Goal: Task Accomplishment & Management: Manage account settings

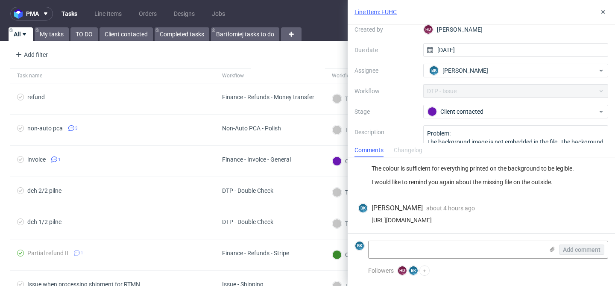
scroll to position [55, 0]
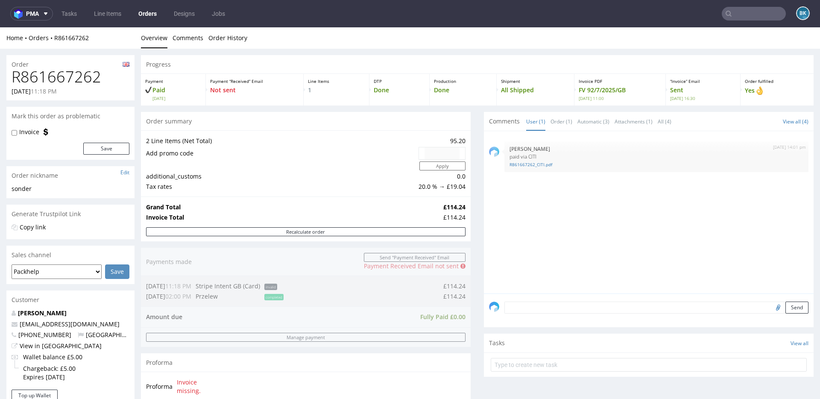
scroll to position [314, 0]
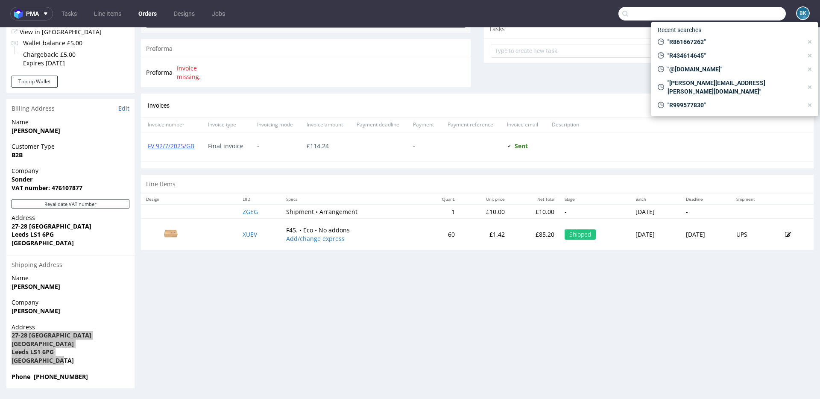
click at [738, 14] on input "text" at bounding box center [701, 14] width 167 height 14
paste input "R223317381"
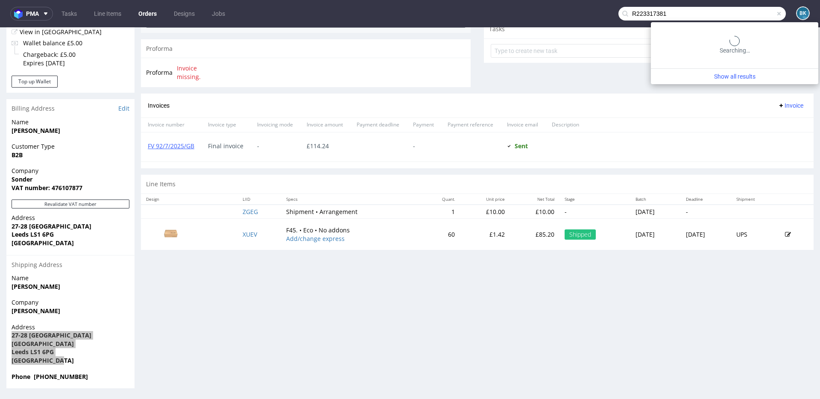
type input "R223317381"
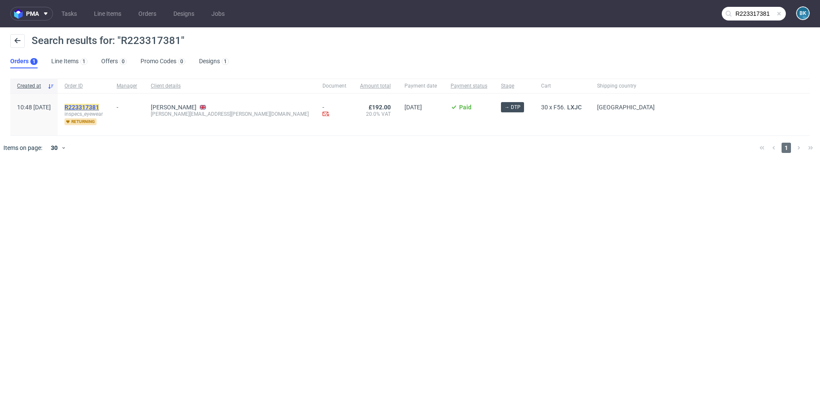
click at [99, 106] on mark "R223317381" at bounding box center [81, 107] width 35 height 7
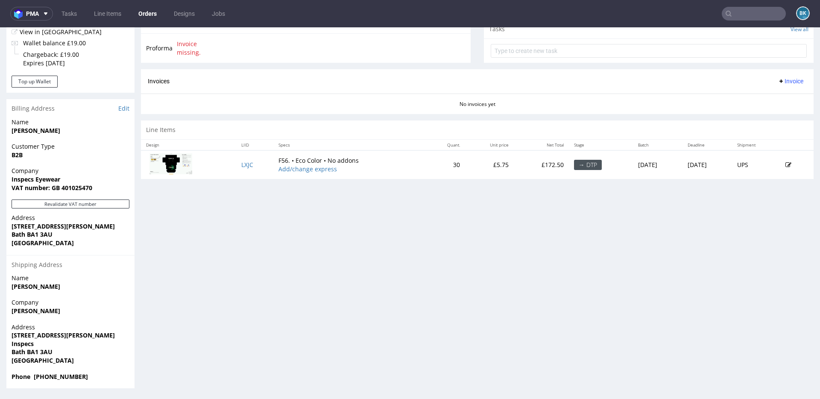
scroll to position [2, 0]
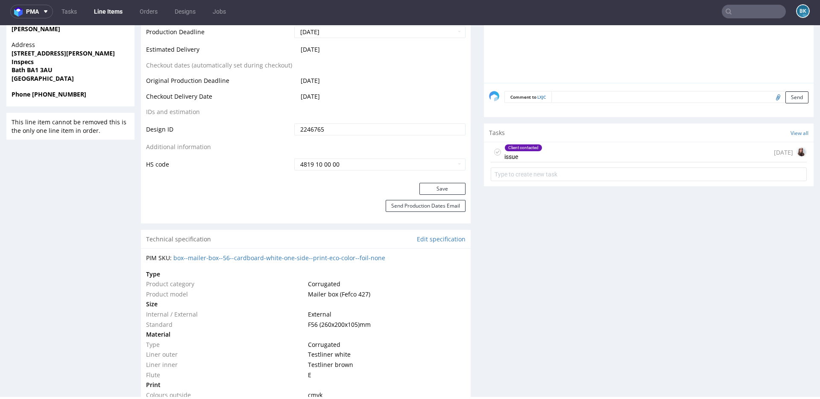
scroll to position [404, 0]
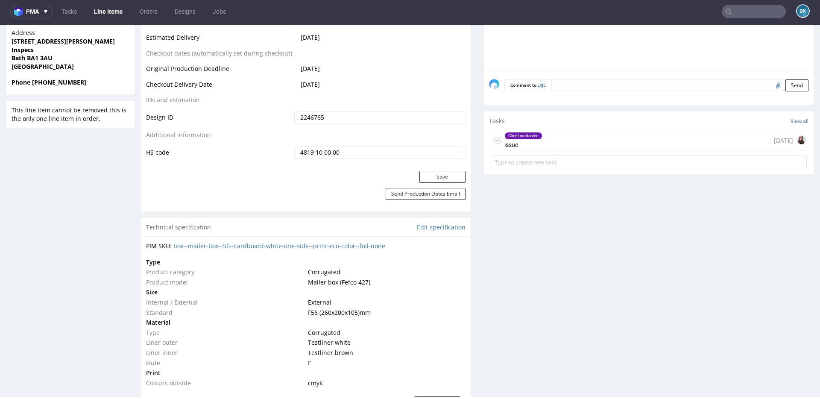
click at [575, 141] on div "Client contacted issue 6 days ago" at bounding box center [649, 140] width 316 height 20
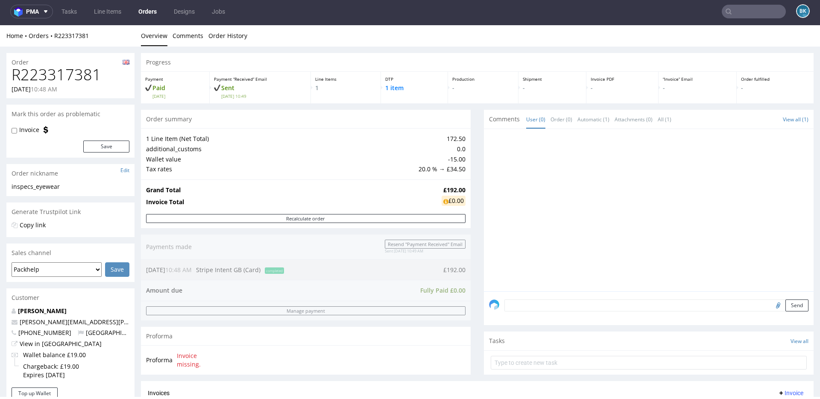
scroll to position [314, 0]
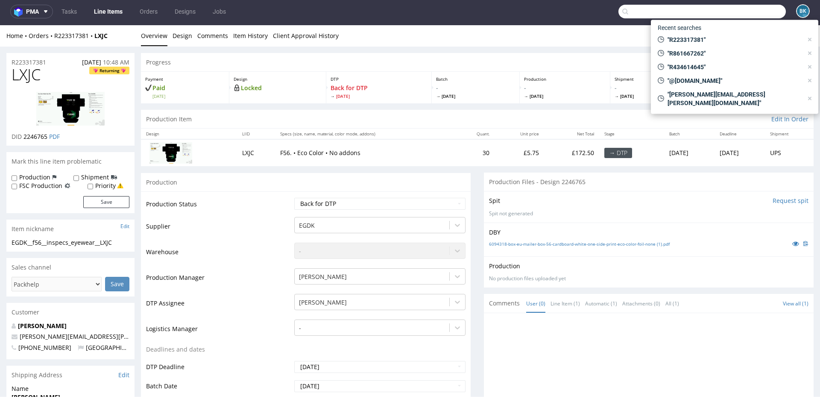
click at [747, 9] on input "text" at bounding box center [701, 12] width 167 height 14
paste input "R726161919"
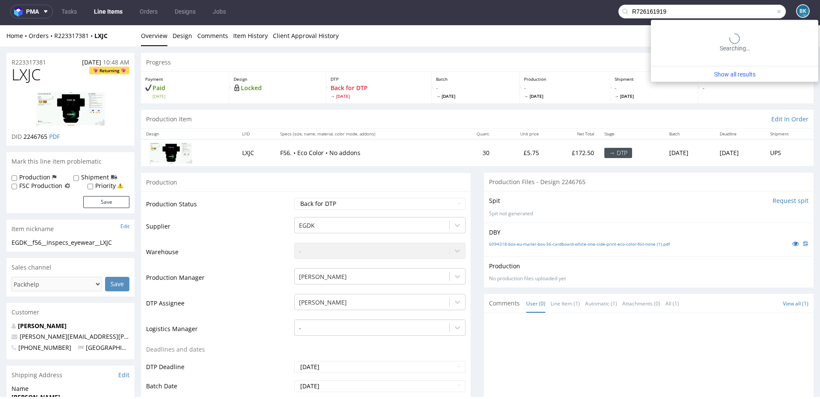
type input "R726161919"
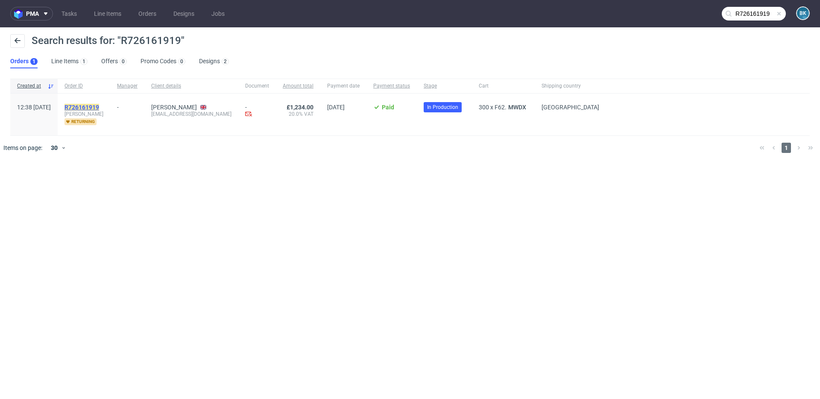
click at [99, 106] on mark "R726161919" at bounding box center [81, 107] width 35 height 7
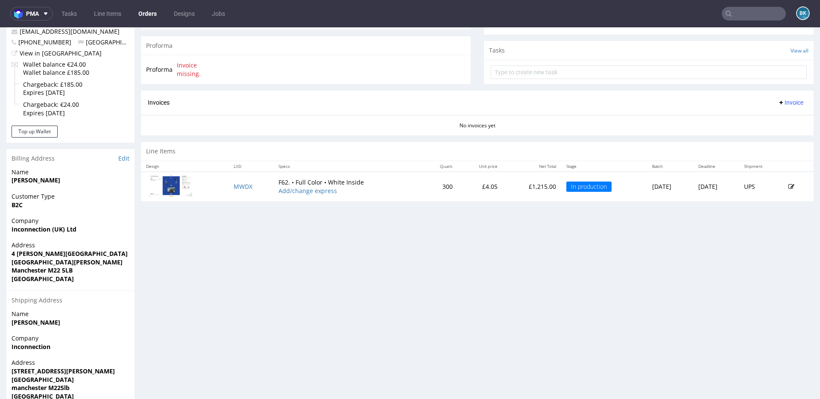
scroll to position [294, 0]
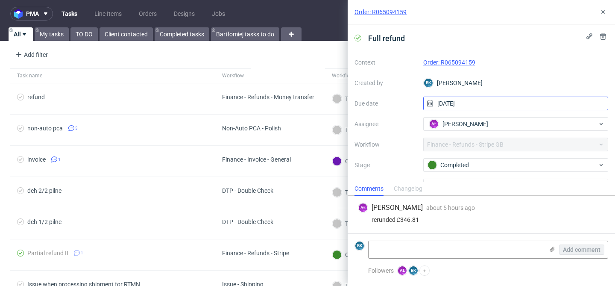
scroll to position [45, 0]
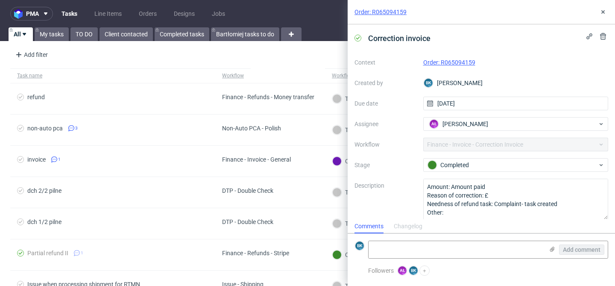
scroll to position [7, 0]
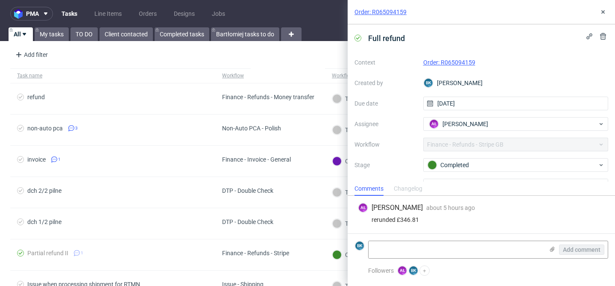
scroll to position [45, 0]
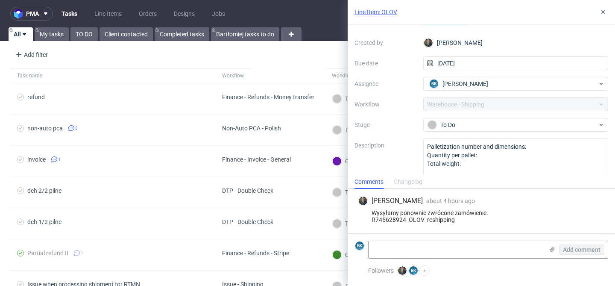
scroll to position [47, 0]
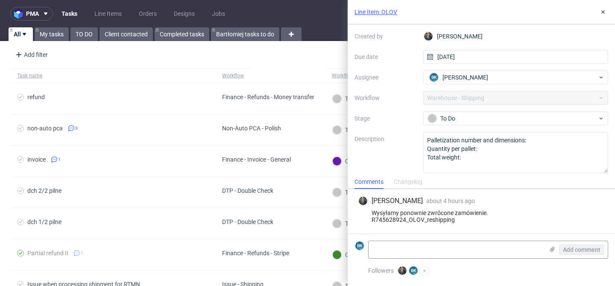
click at [378, 11] on link "Line Item: OLOV" at bounding box center [375, 12] width 43 height 9
click at [603, 10] on icon at bounding box center [603, 12] width 7 height 7
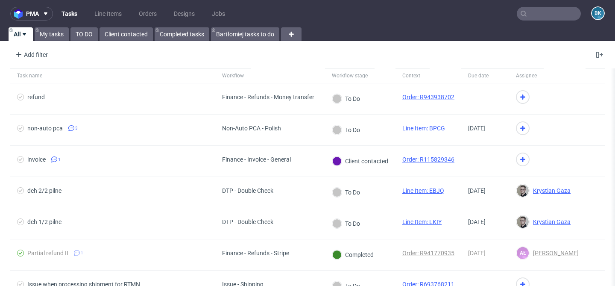
click at [542, 12] on input "text" at bounding box center [549, 14] width 64 height 14
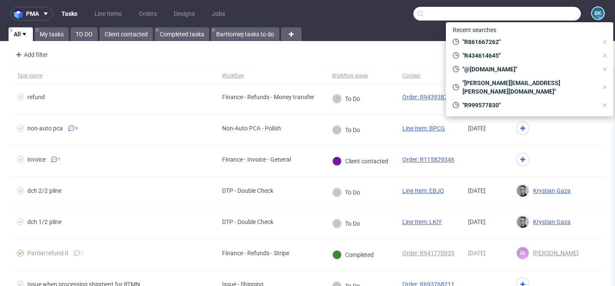
paste input "R726161919"
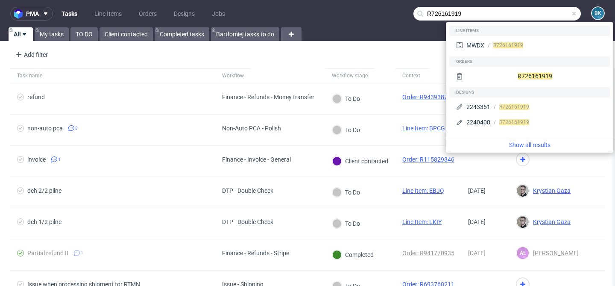
type input "R726161919"
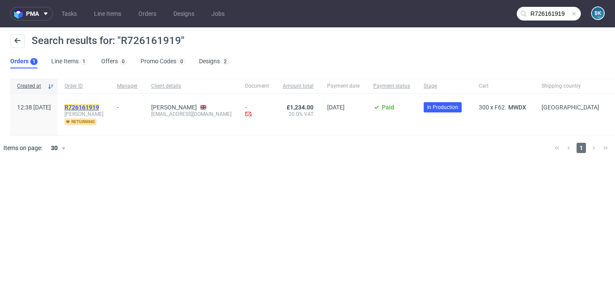
click at [99, 105] on mark "R726161919" at bounding box center [81, 107] width 35 height 7
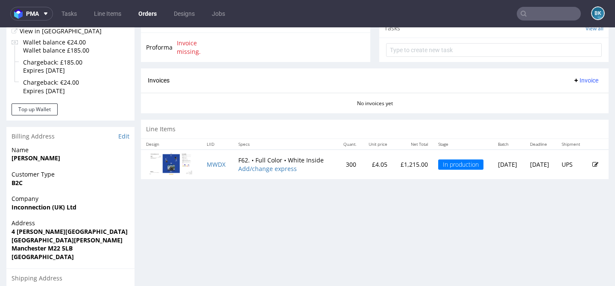
scroll to position [314, 0]
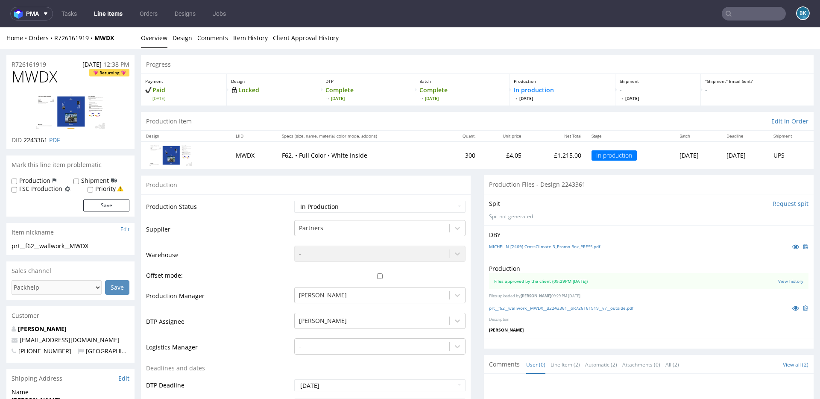
click at [615, 15] on input "text" at bounding box center [754, 14] width 64 height 14
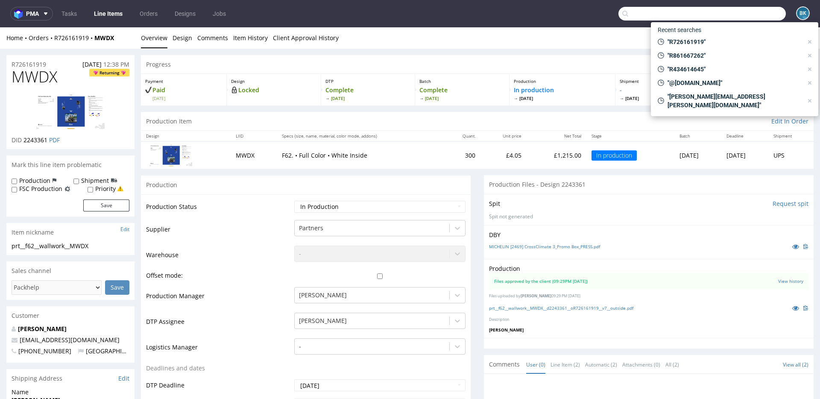
paste input "R707214034"
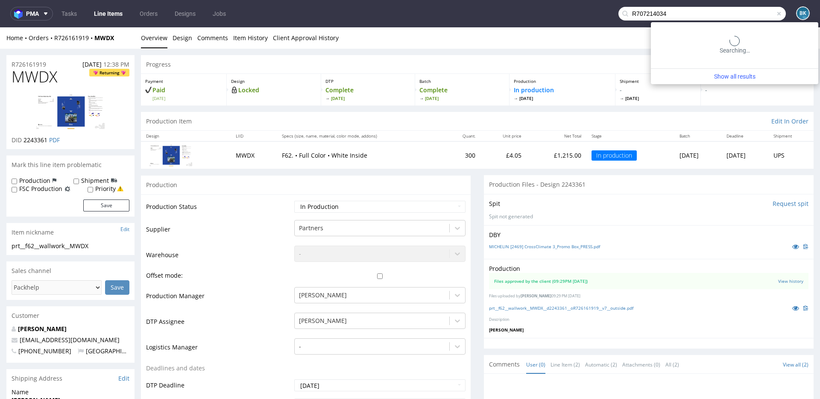
type input "R707214034"
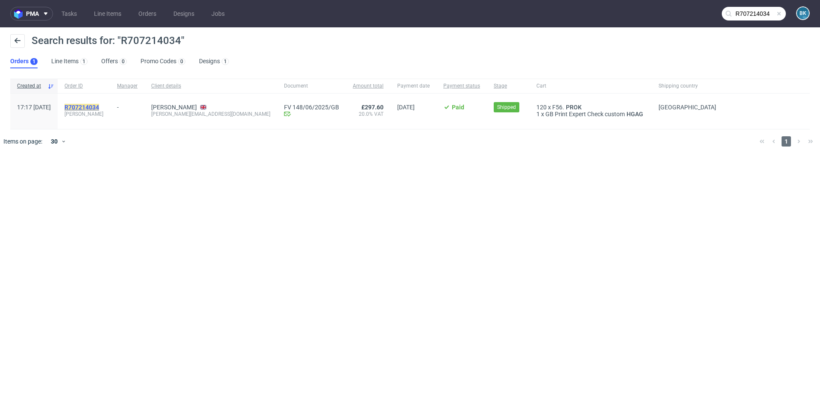
click at [94, 107] on mark "R707214034" at bounding box center [81, 107] width 35 height 7
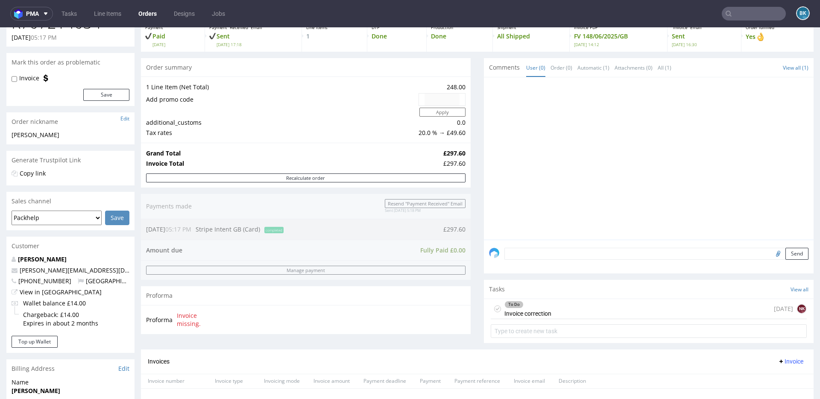
scroll to position [55, 0]
click at [574, 285] on div "To Do Invoice correction 1 day ago NK" at bounding box center [649, 308] width 316 height 20
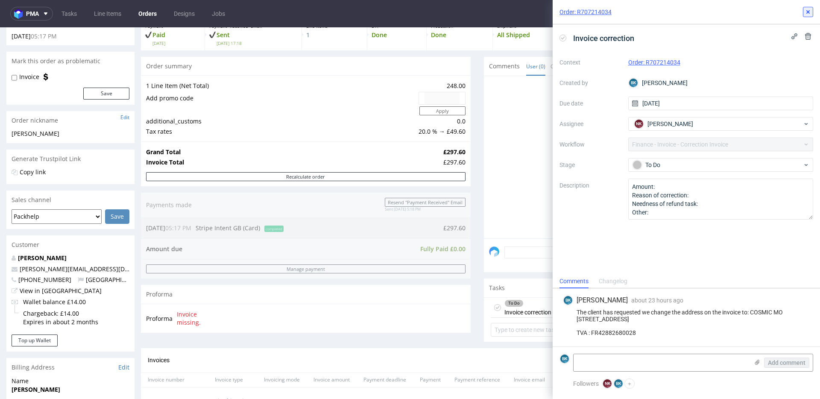
click at [615, 15] on icon at bounding box center [808, 12] width 7 height 7
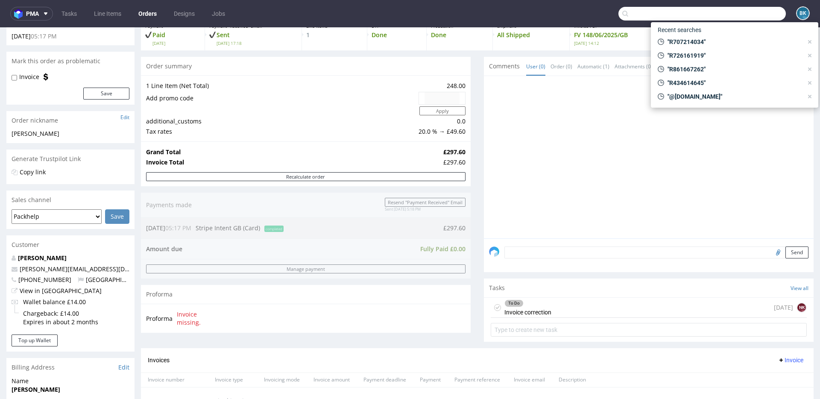
click at [615, 7] on input "text" at bounding box center [701, 14] width 167 height 14
paste input "R476488242"
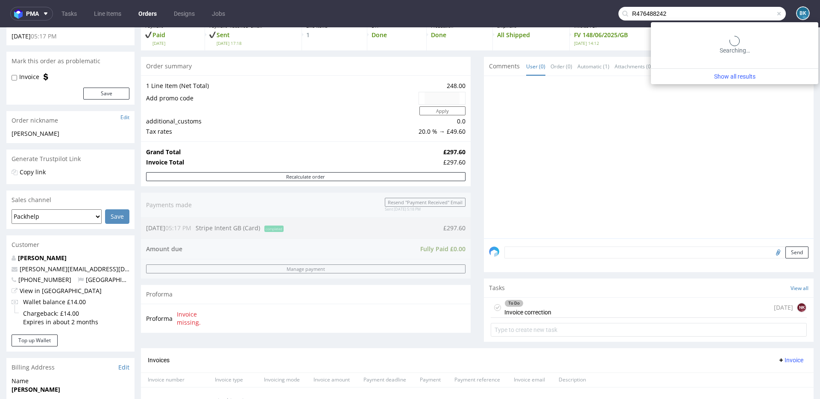
type input "R476488242"
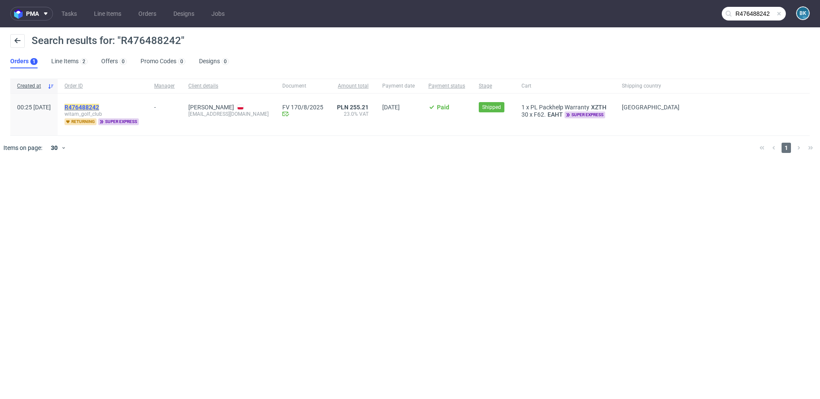
click at [99, 105] on mark "R476488242" at bounding box center [81, 107] width 35 height 7
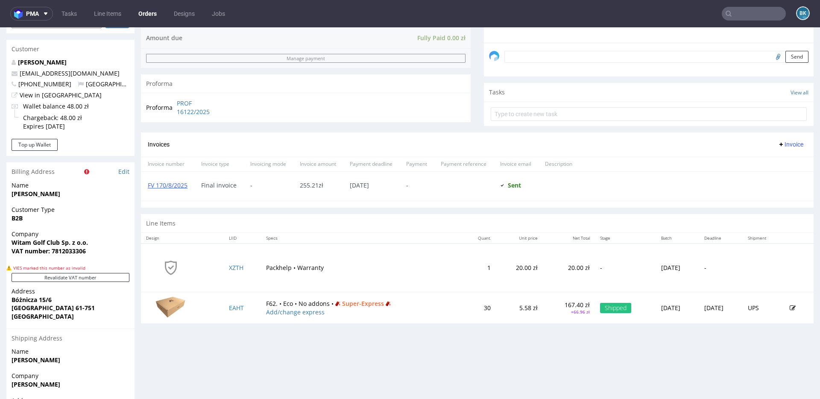
scroll to position [298, 0]
click at [615, 15] on input "text" at bounding box center [754, 14] width 64 height 14
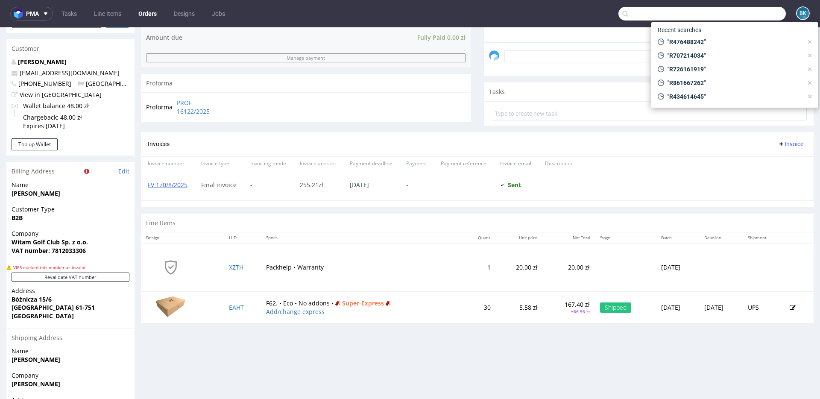
paste input "R253884470"
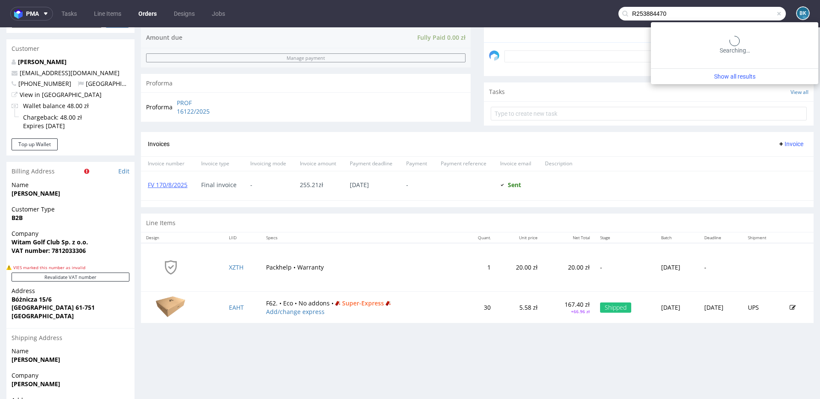
type input "R253884470"
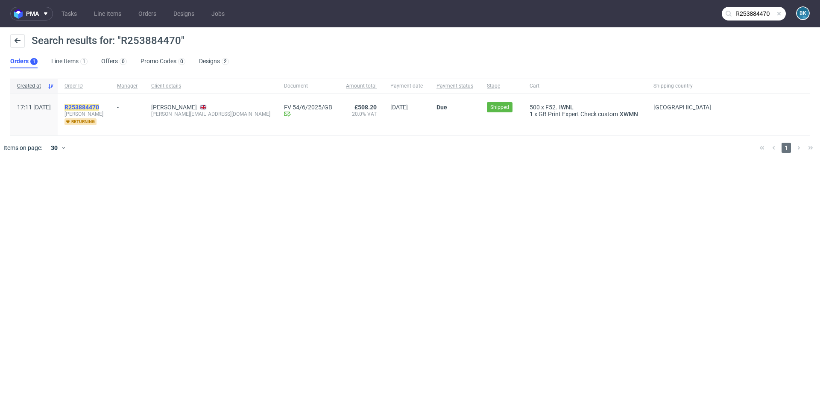
click at [97, 109] on mark "R253884470" at bounding box center [81, 107] width 35 height 7
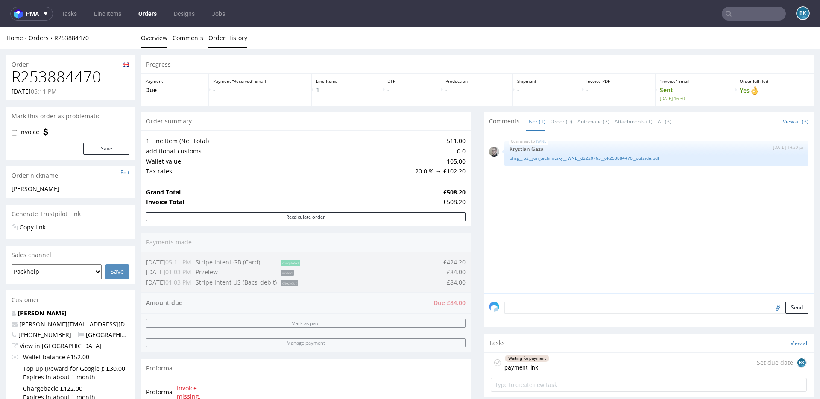
click at [227, 38] on link "Order History" at bounding box center [227, 37] width 39 height 21
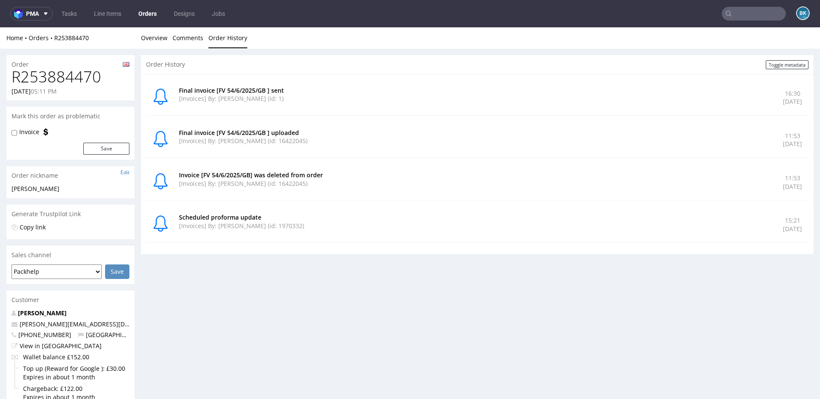
type input "R253884470"
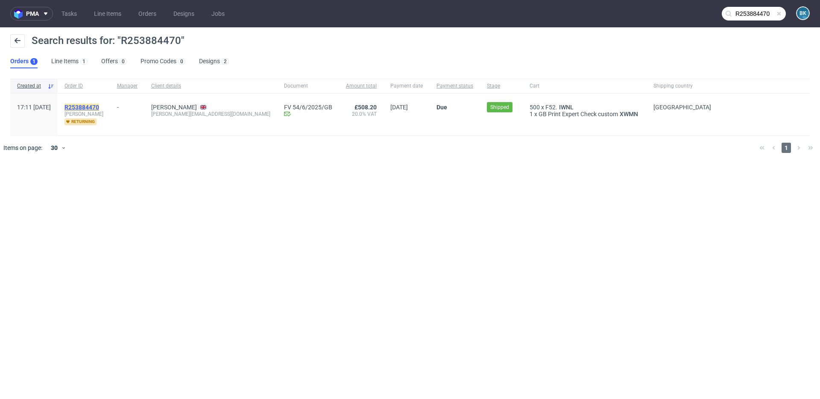
click at [99, 108] on mark "R253884470" at bounding box center [81, 107] width 35 height 7
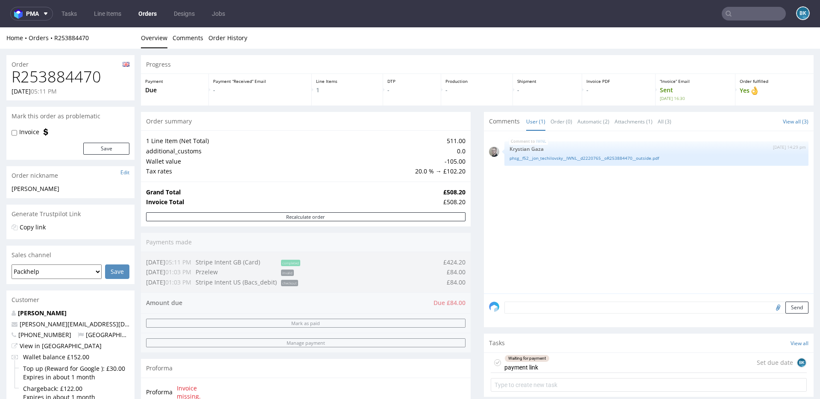
click at [594, 285] on div "Waiting for payment payment link Set due date BK" at bounding box center [649, 363] width 316 height 20
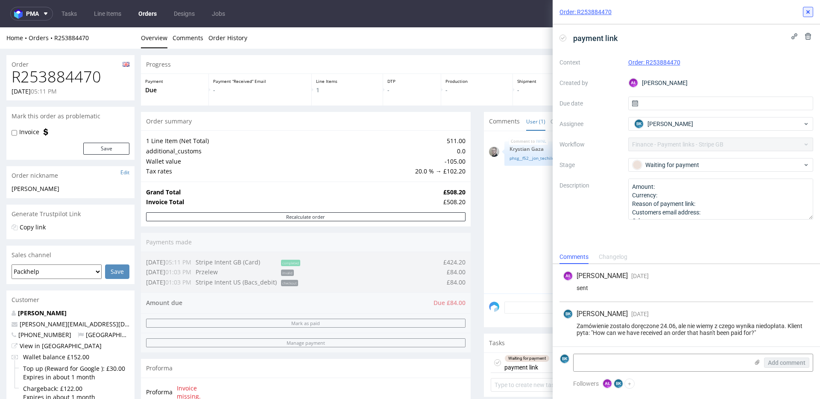
click at [615, 12] on use at bounding box center [807, 11] width 3 height 3
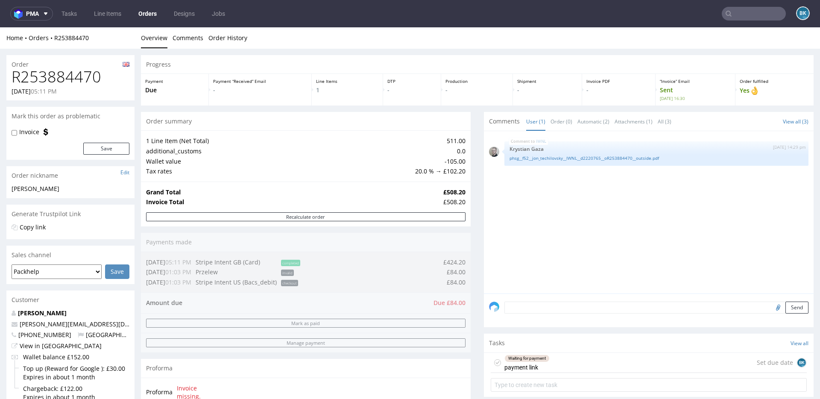
click at [615, 16] on input "text" at bounding box center [754, 14] width 64 height 14
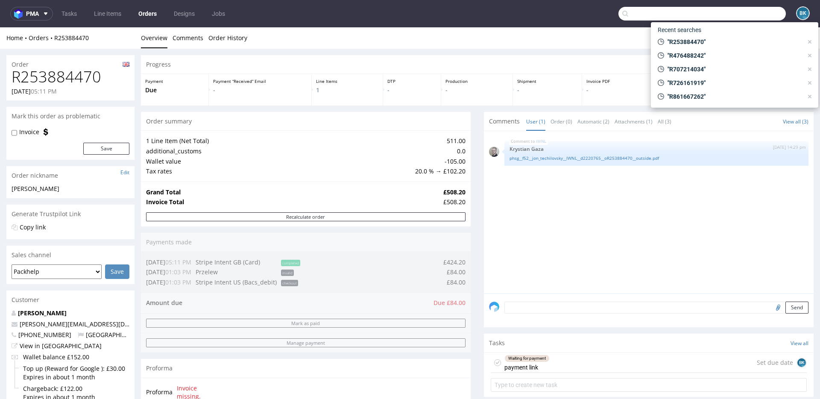
paste input "R236205408"
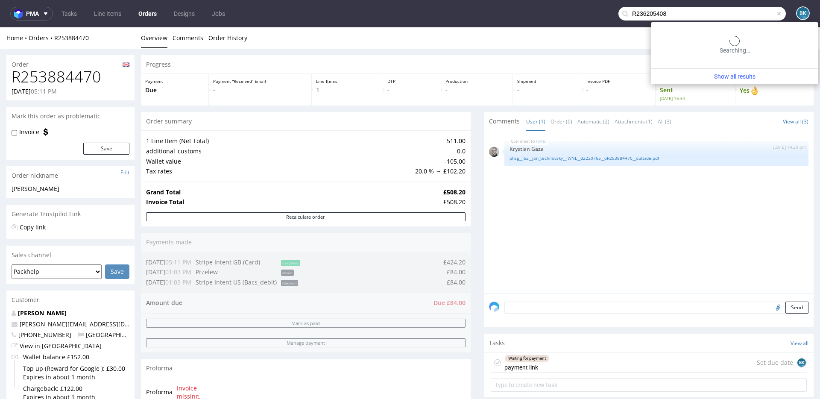
type input "R236205408"
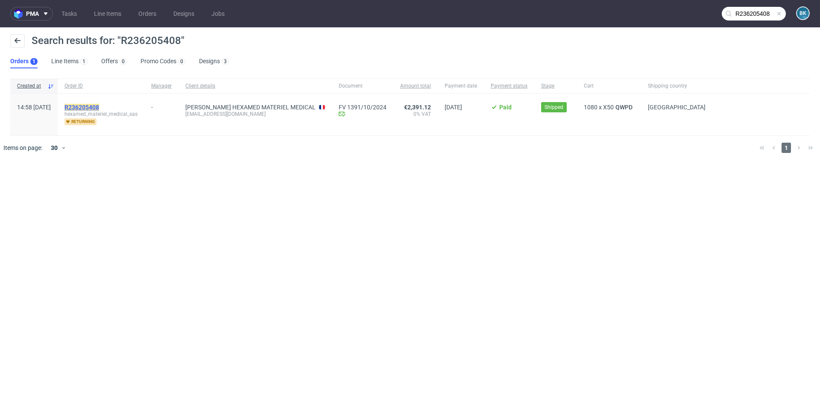
click at [99, 105] on mark "R236205408" at bounding box center [81, 107] width 35 height 7
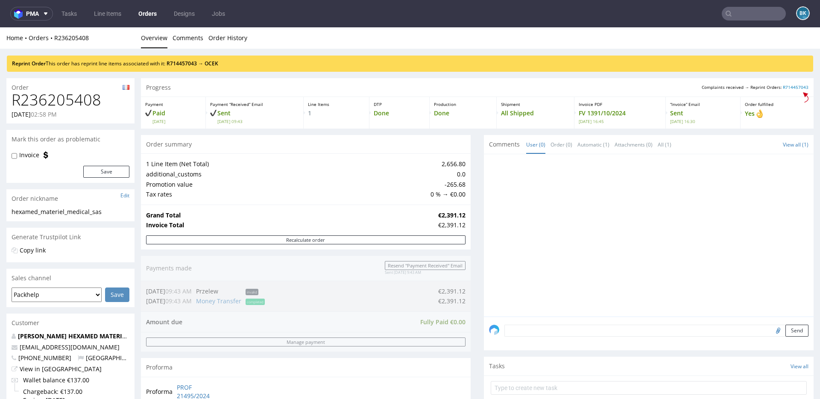
click at [615, 14] on input "text" at bounding box center [754, 14] width 64 height 14
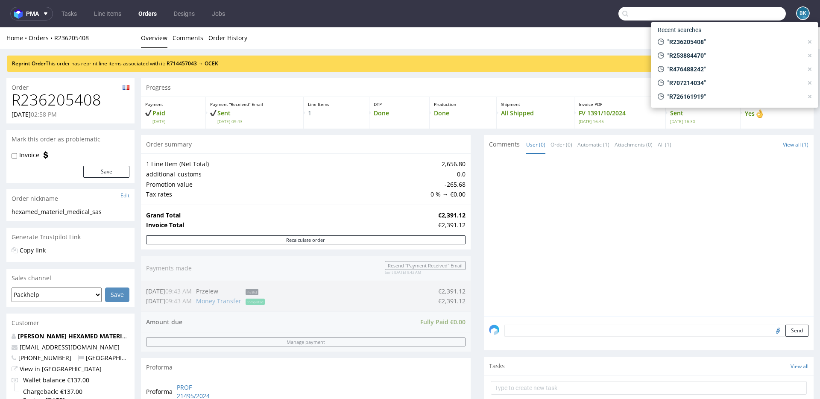
paste input "laurapeyrard1998@gmail.com"
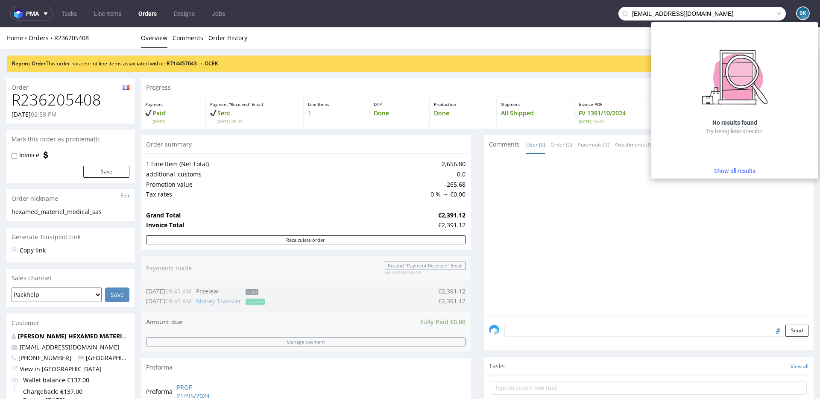
type input "laurapeyrard1998@gmail.com"
click at [615, 15] on span at bounding box center [779, 13] width 7 height 7
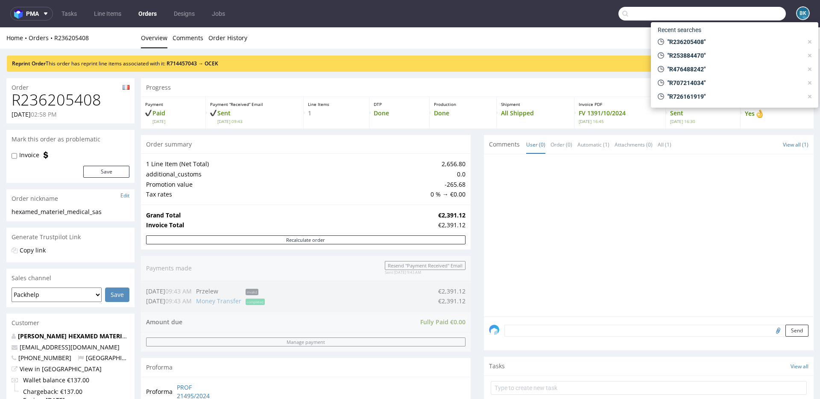
click at [615, 11] on input "text" at bounding box center [701, 14] width 167 height 14
paste input "R693804391"
type input "R693804391"
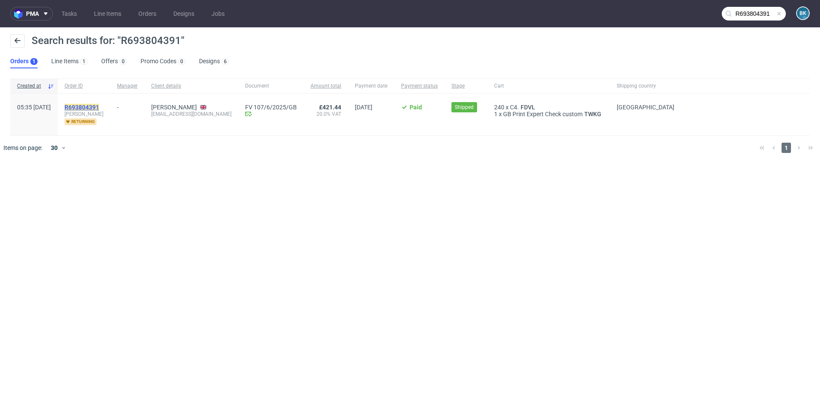
click at [99, 109] on mark "R693804391" at bounding box center [81, 107] width 35 height 7
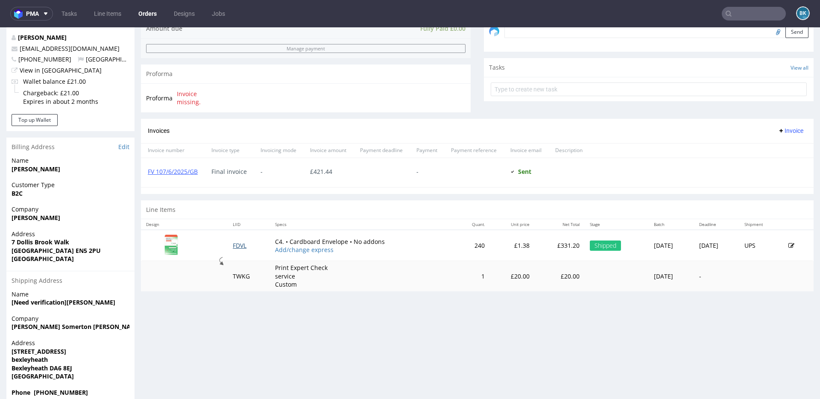
scroll to position [277, 0]
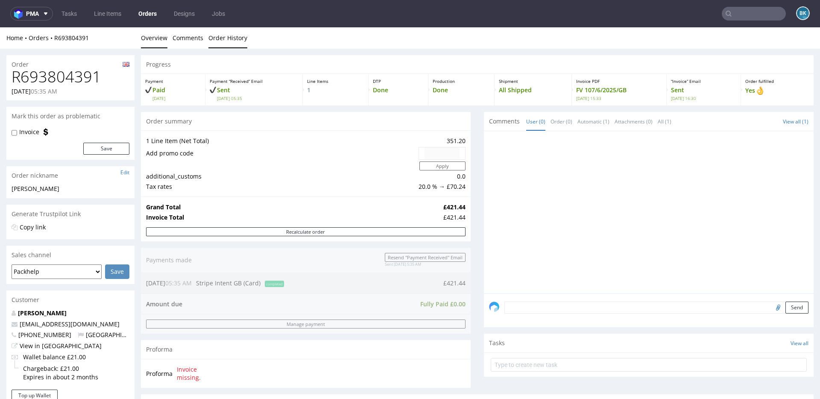
click at [218, 44] on link "Order History" at bounding box center [227, 37] width 39 height 21
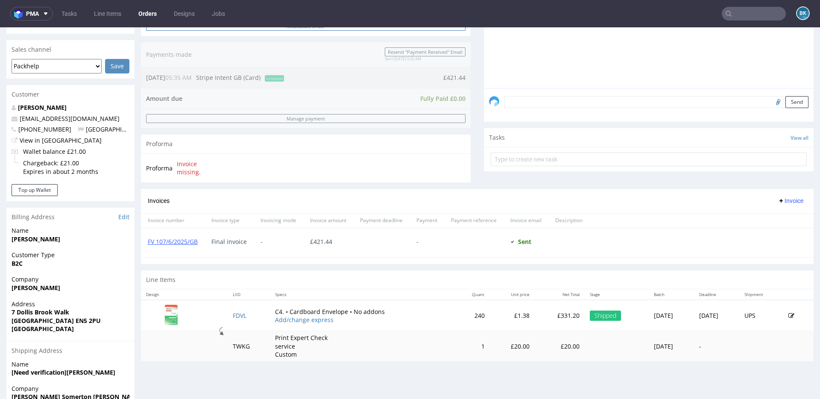
scroll to position [206, 0]
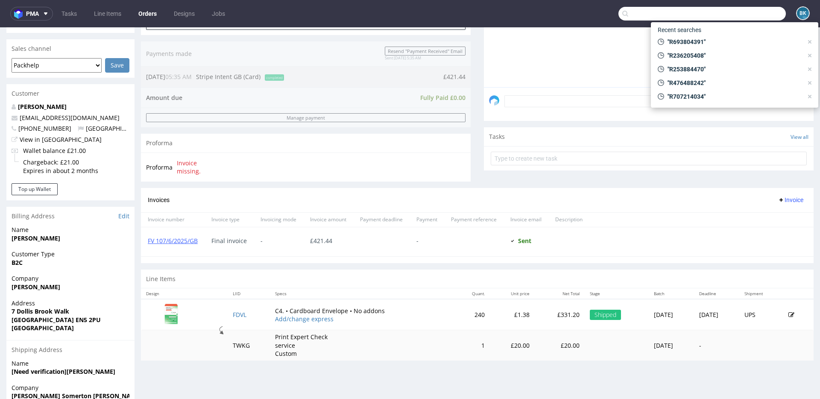
click at [615, 16] on input "text" at bounding box center [701, 14] width 167 height 14
paste input "R095952224"
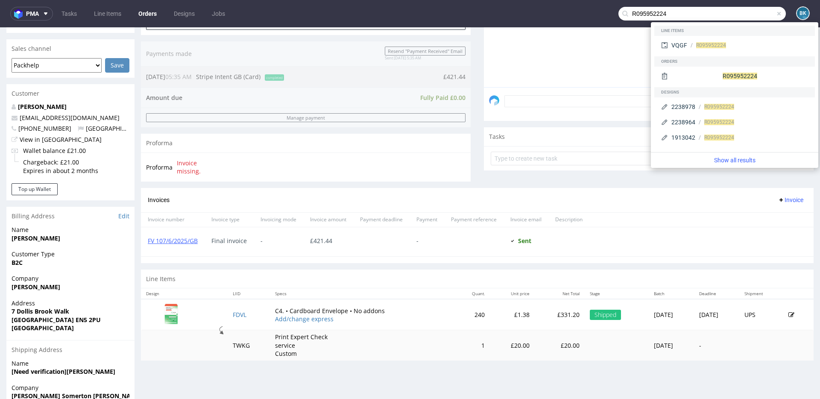
type input "R095952224"
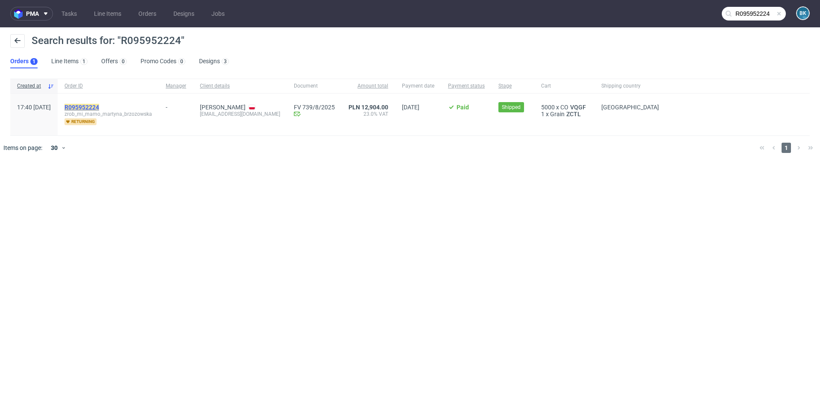
click at [99, 106] on mark "R095952224" at bounding box center [81, 107] width 35 height 7
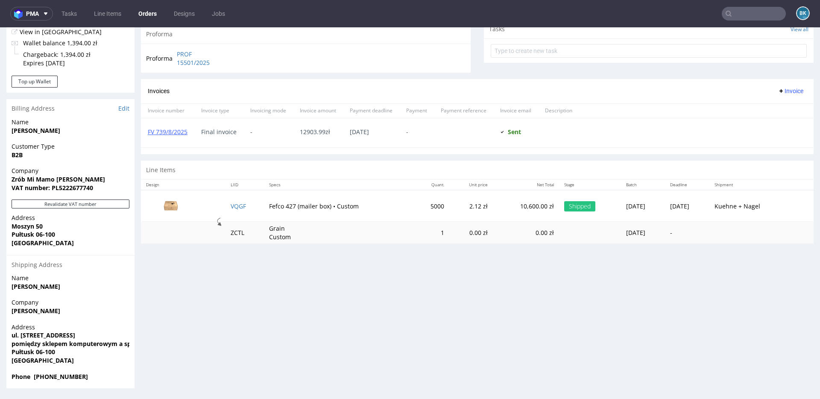
scroll to position [313, 0]
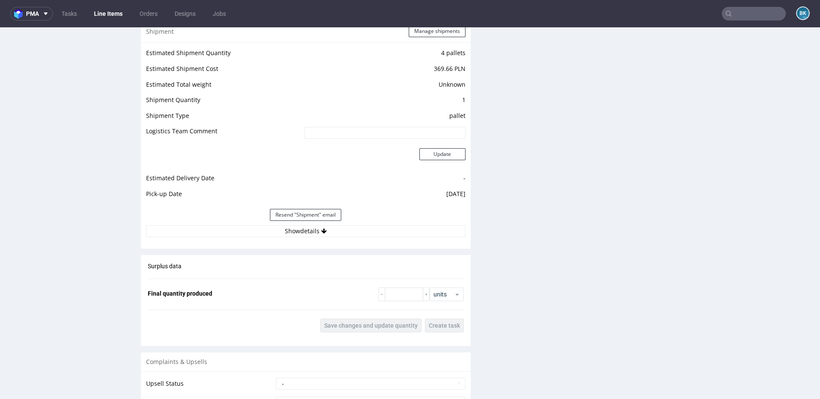
scroll to position [979, 0]
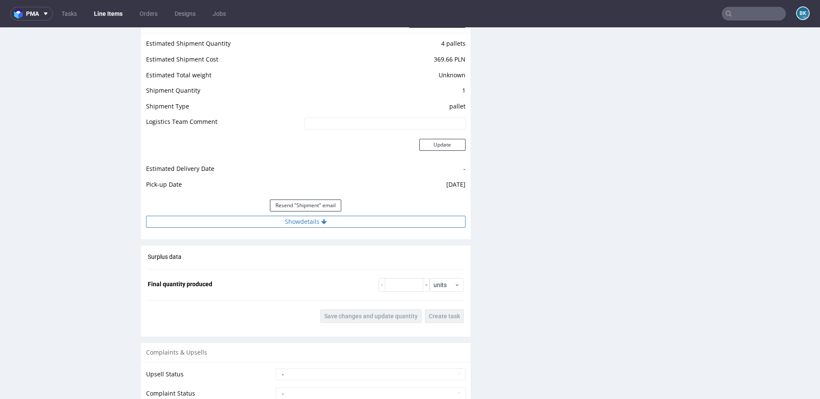
click at [314, 225] on button "Show details" at bounding box center [305, 222] width 319 height 12
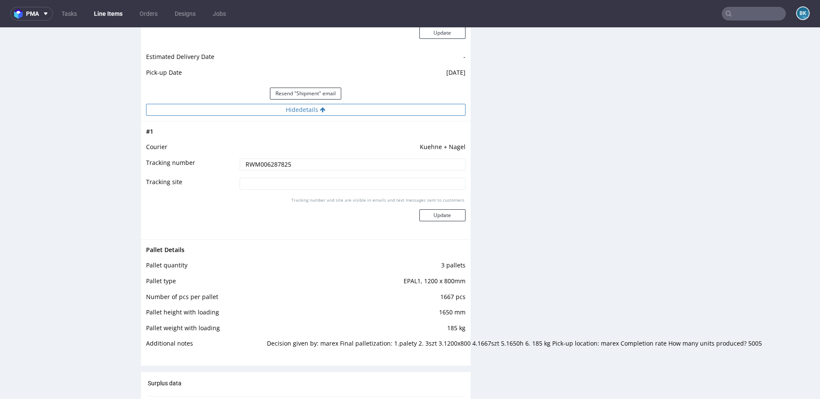
scroll to position [1090, 0]
click at [276, 166] on input "RWM006287825" at bounding box center [353, 165] width 226 height 12
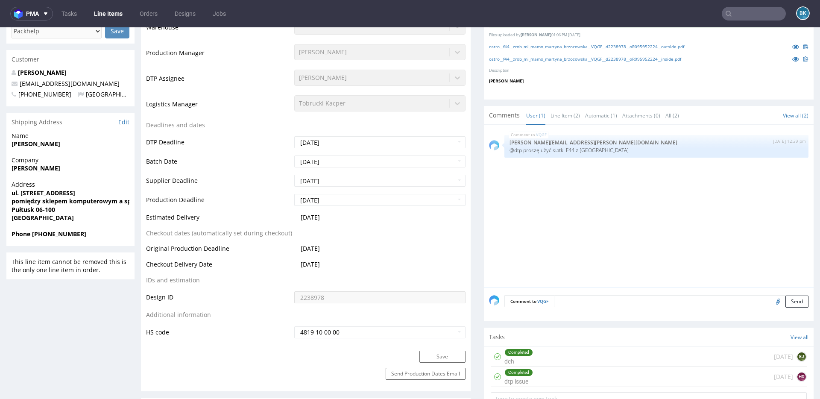
scroll to position [0, 0]
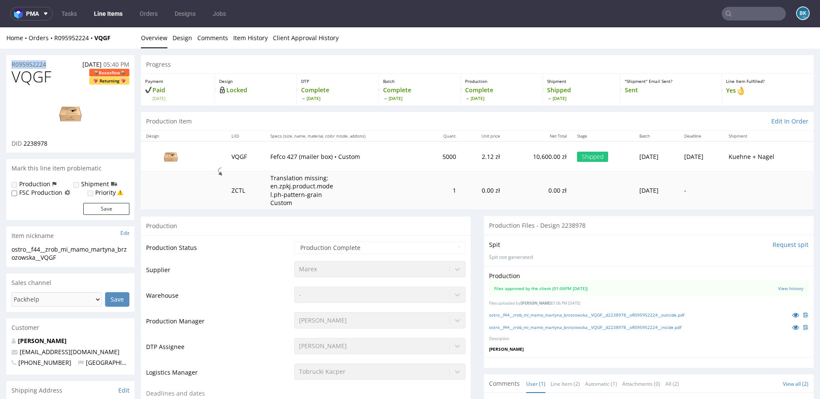
drag, startPoint x: 56, startPoint y: 62, endPoint x: 2, endPoint y: 62, distance: 53.4
copy p "R095952224"
click at [615, 12] on input "text" at bounding box center [754, 14] width 64 height 14
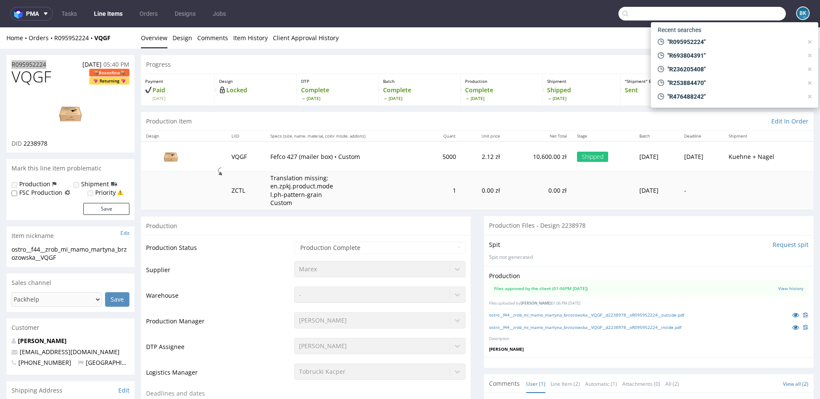
paste input "R794342615"
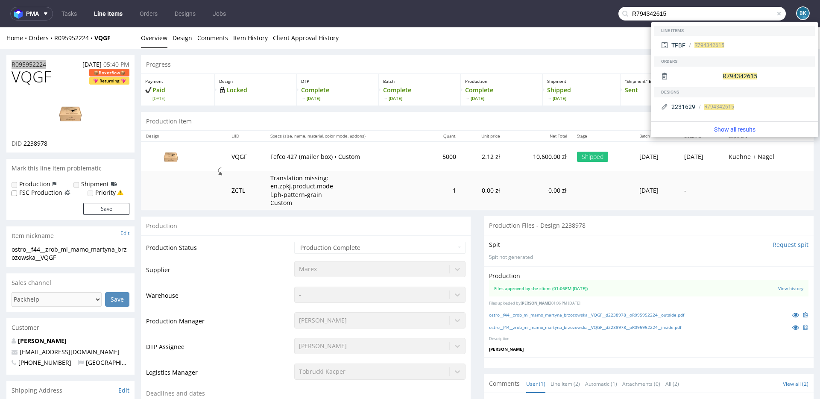
type input "R794342615"
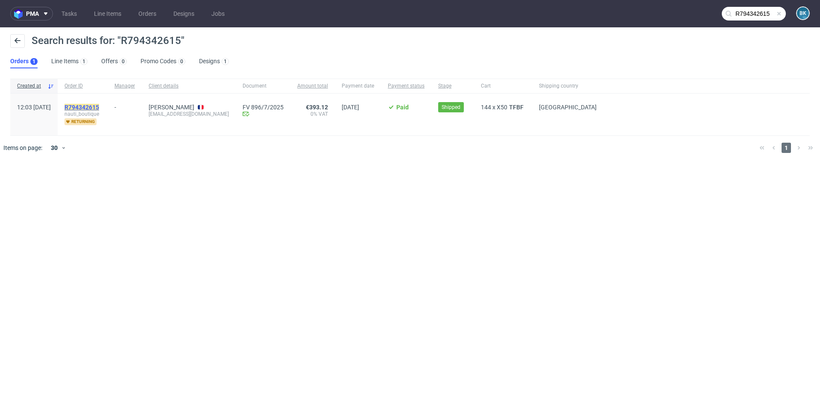
click at [99, 108] on mark "R794342615" at bounding box center [81, 107] width 35 height 7
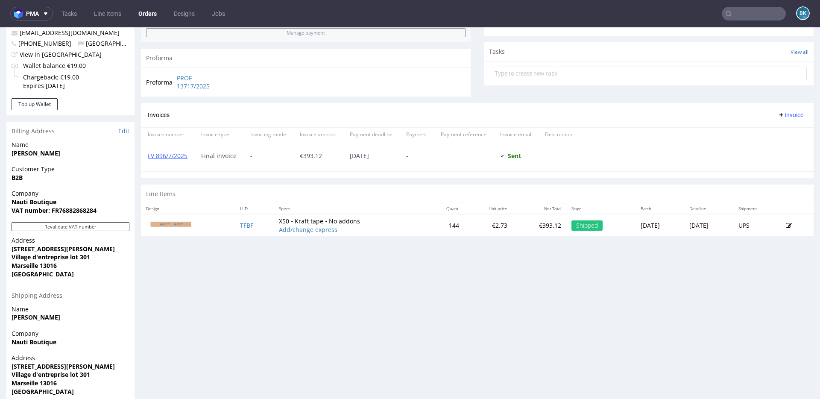
scroll to position [322, 0]
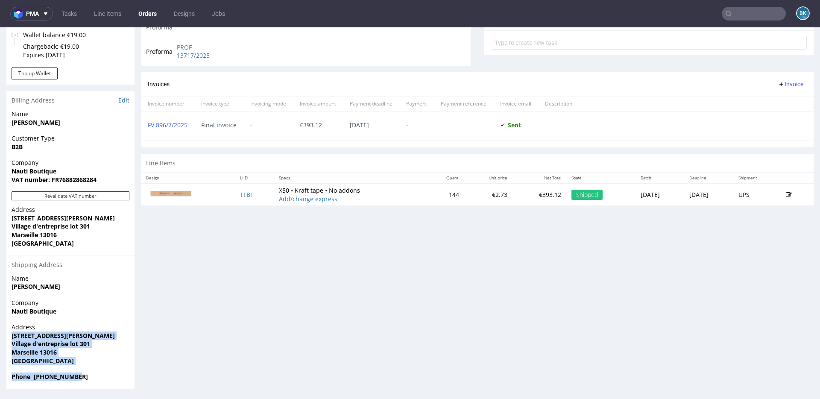
drag, startPoint x: 12, startPoint y: 334, endPoint x: 85, endPoint y: 374, distance: 83.5
click at [85, 285] on section "Billing Address Edit Name Arnaud suglia Customer Type B2B Company Nauti Boutiqu…" at bounding box center [70, 239] width 128 height 297
copy section "6 rue Anne Gacon Village d'entreprise lot 301 Marseille 13016 France Phone +336…"
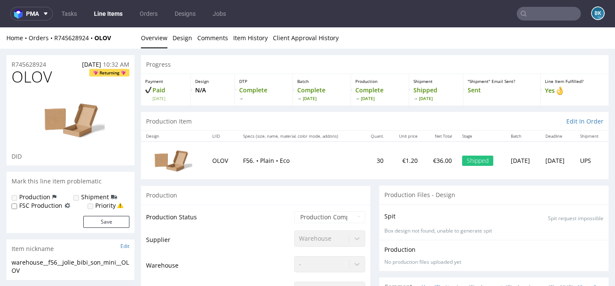
drag, startPoint x: 53, startPoint y: 59, endPoint x: 0, endPoint y: 59, distance: 52.5
drag, startPoint x: 50, startPoint y: 64, endPoint x: 7, endPoint y: 63, distance: 43.2
click at [7, 63] on div "R745628924 [DATE] 10:32 AM" at bounding box center [70, 62] width 128 height 14
copy p "R745628924"
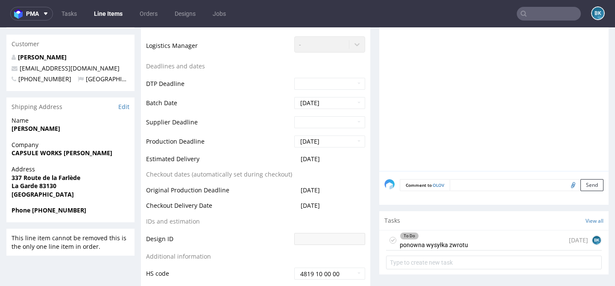
scroll to position [303, 0]
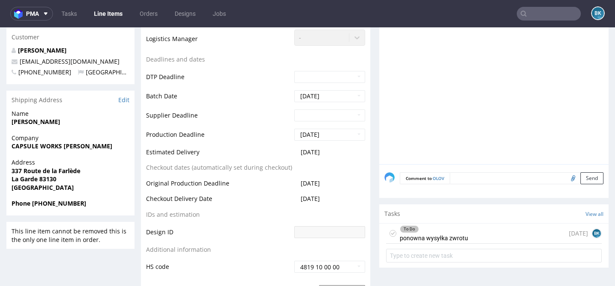
click at [440, 234] on div "To Do ponowna wysyłka zwrotu" at bounding box center [434, 233] width 68 height 20
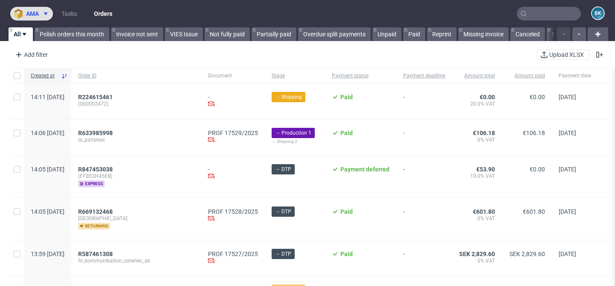
click at [38, 12] on span "ama" at bounding box center [32, 14] width 13 height 6
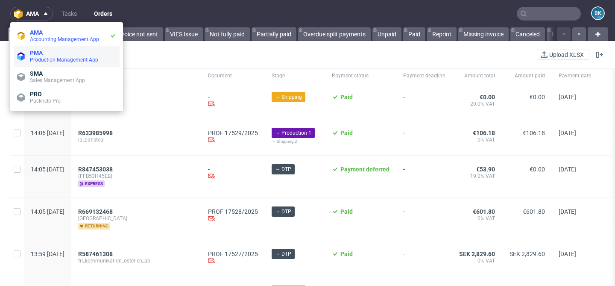
click at [51, 59] on span "Production Management App" at bounding box center [64, 60] width 68 height 6
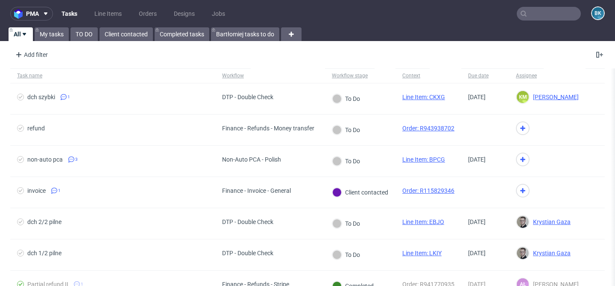
click at [537, 12] on input "text" at bounding box center [549, 14] width 64 height 14
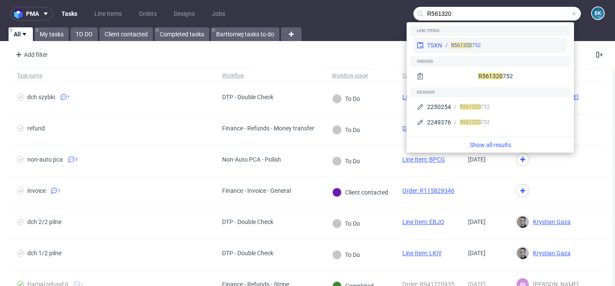
type input "R561320"
click at [478, 44] on div "R561320 752" at bounding box center [466, 45] width 30 height 8
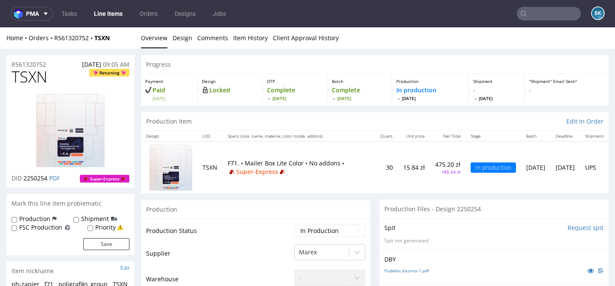
scroll to position [70, 0]
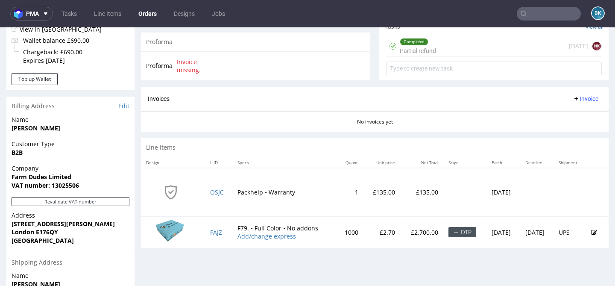
scroll to position [317, 0]
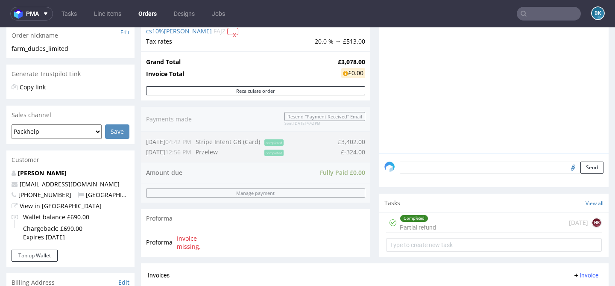
scroll to position [164, 0]
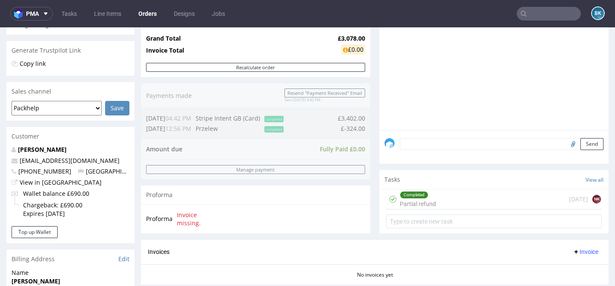
click at [451, 205] on div "Completed Partial refund [DATE] NK" at bounding box center [494, 199] width 216 height 20
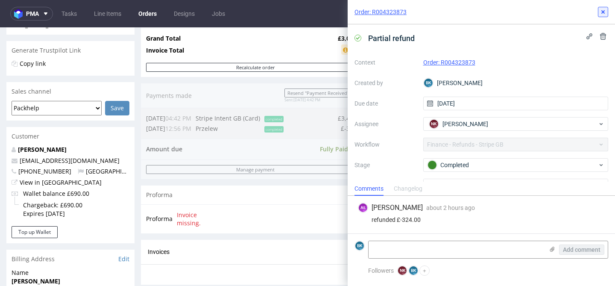
click at [600, 9] on icon at bounding box center [603, 12] width 7 height 7
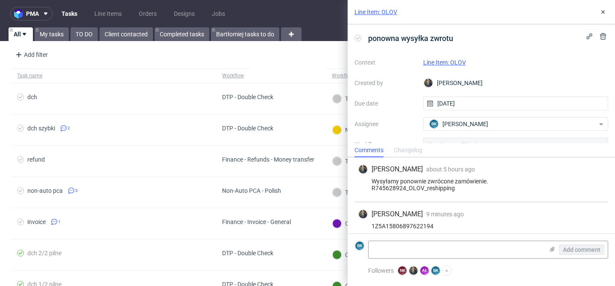
scroll to position [6, 0]
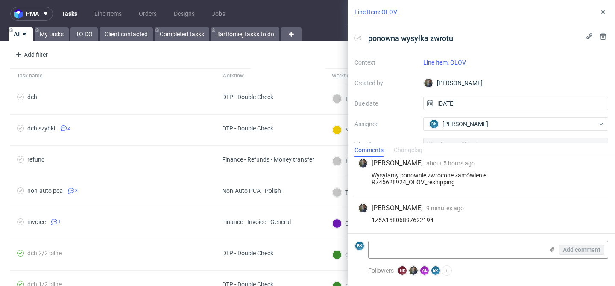
click at [456, 61] on link "Line Item: OLOV" at bounding box center [444, 62] width 43 height 7
click at [386, 220] on div "1Z5A15806897622194" at bounding box center [481, 220] width 247 height 7
copy div "1Z5A15806897622194"
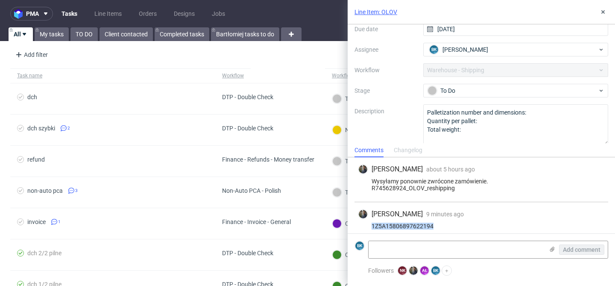
scroll to position [79, 0]
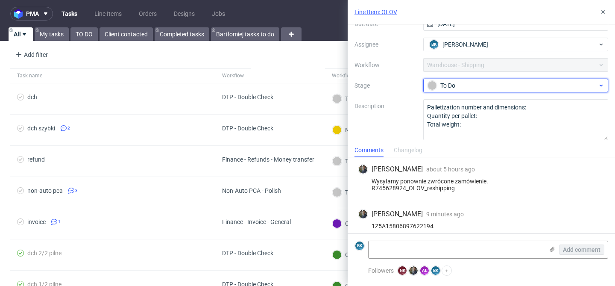
click at [467, 88] on div "To Do" at bounding box center [512, 85] width 170 height 9
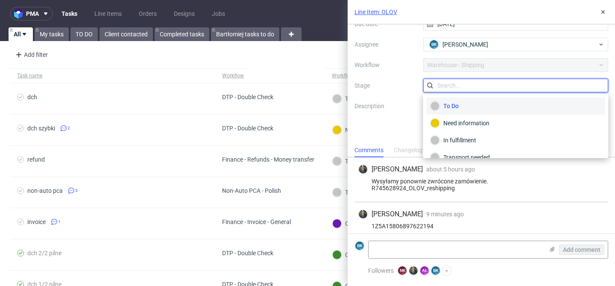
scroll to position [6, 0]
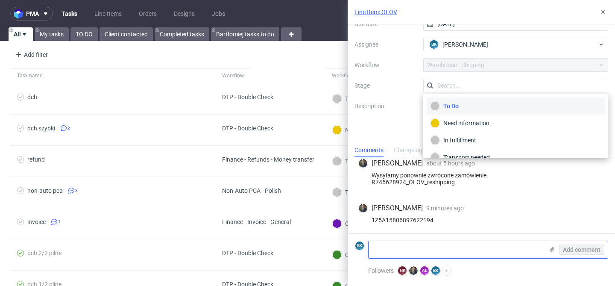
click at [430, 247] on textarea at bounding box center [456, 249] width 175 height 17
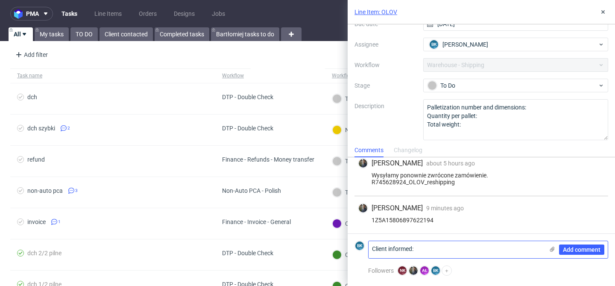
paste textarea "https://app-eu1.hubspot.com/contacts/25600958/record/0-5/206285467893"
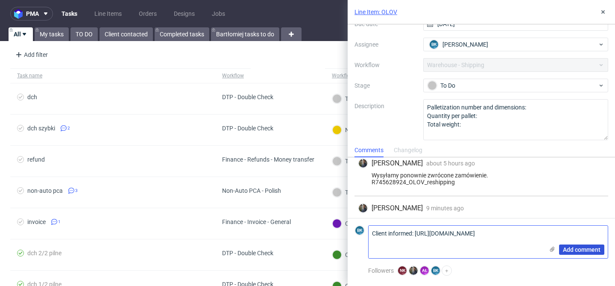
type textarea "Client informed: https://app-eu1.hubspot.com/contacts/25600958/record/0-5/20628…"
click at [586, 252] on span "Add comment" at bounding box center [582, 249] width 38 height 6
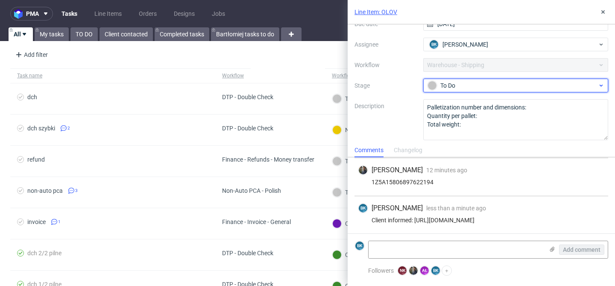
click at [460, 84] on div "To Do" at bounding box center [512, 85] width 170 height 9
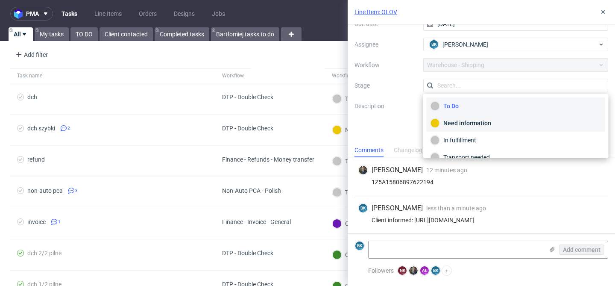
scroll to position [45, 0]
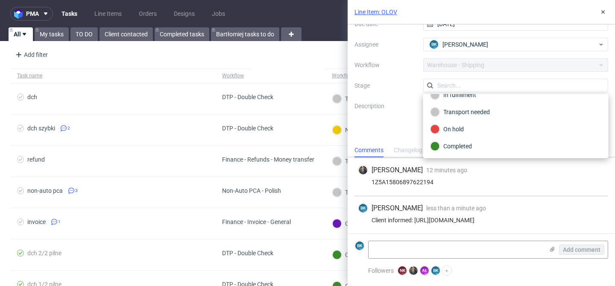
click at [478, 166] on div "Maciej Sobola 12 minutes ago 19th Aug 2025, 15:03" at bounding box center [481, 170] width 247 height 10
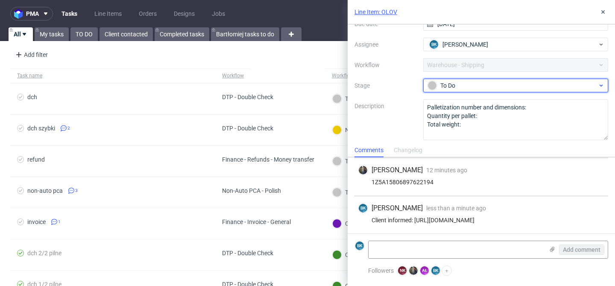
click at [454, 84] on div "To Do" at bounding box center [512, 85] width 170 height 9
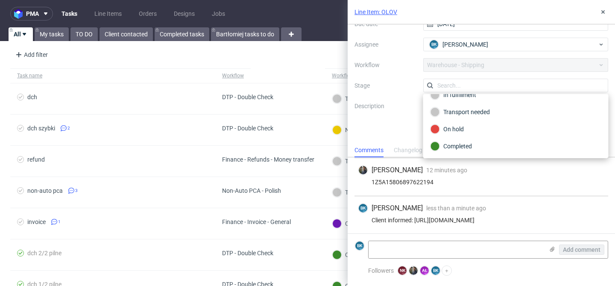
click at [399, 124] on label "Description" at bounding box center [385, 120] width 62 height 38
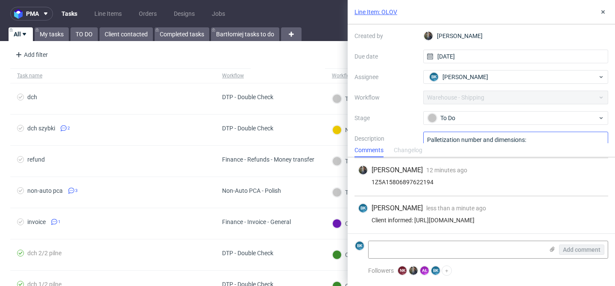
scroll to position [48, 0]
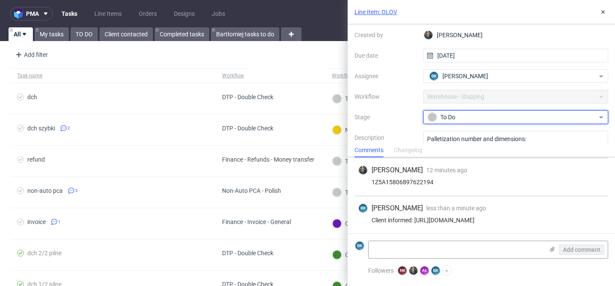
click at [450, 115] on div "To Do" at bounding box center [512, 116] width 170 height 9
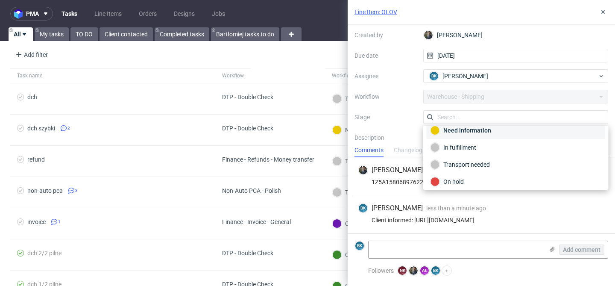
scroll to position [45, 0]
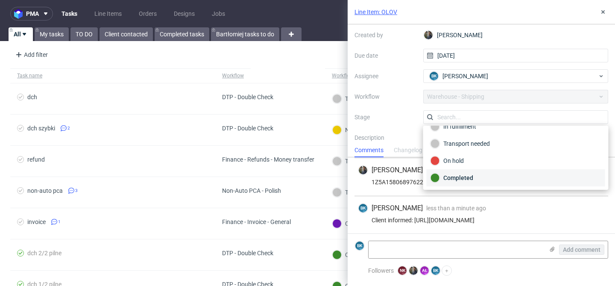
click at [455, 179] on div "Completed" at bounding box center [515, 177] width 171 height 9
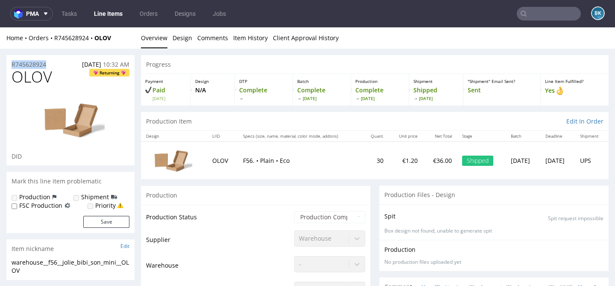
drag, startPoint x: 54, startPoint y: 63, endPoint x: 0, endPoint y: 64, distance: 53.8
copy p "R745628924"
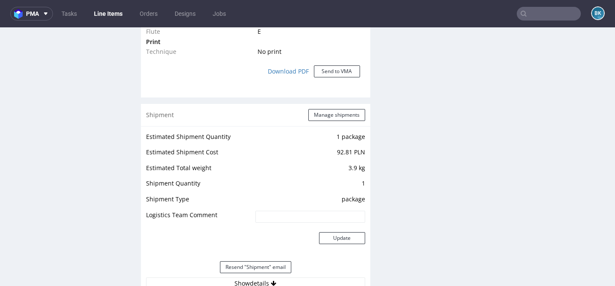
scroll to position [867, 0]
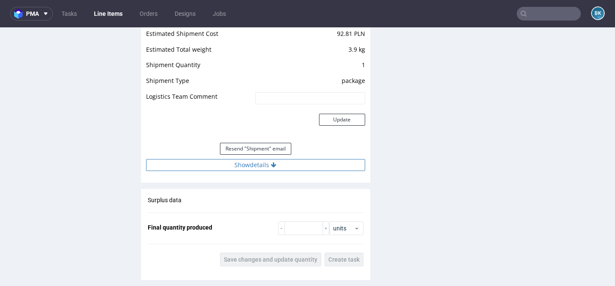
click at [252, 167] on button "Show details" at bounding box center [255, 165] width 219 height 12
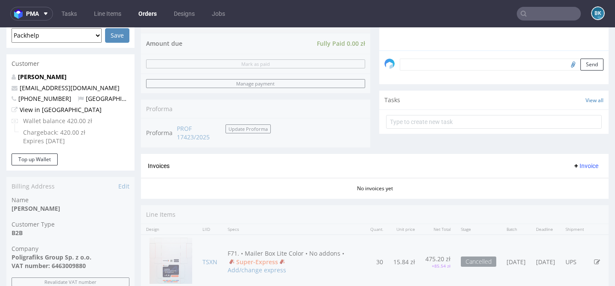
scroll to position [267, 0]
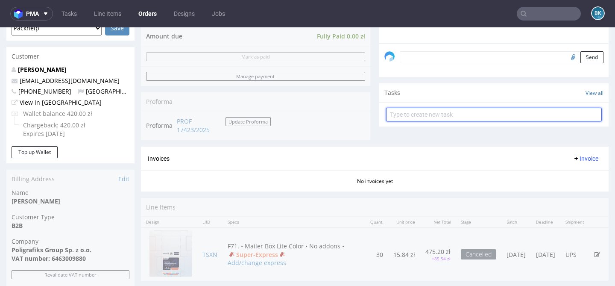
click at [430, 121] on input "text" at bounding box center [494, 115] width 216 height 14
type input "full refund"
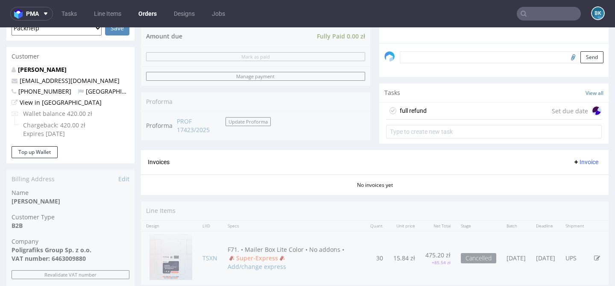
click at [468, 119] on div "full refund Set due date" at bounding box center [494, 110] width 216 height 17
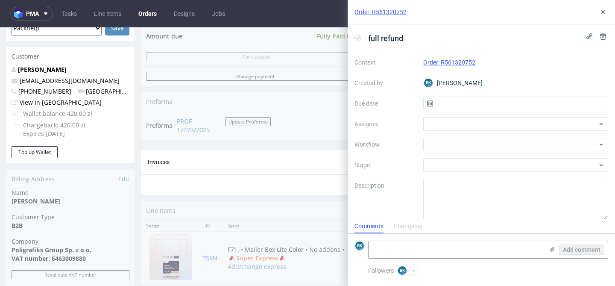
scroll to position [7, 0]
click at [454, 105] on input "text" at bounding box center [515, 104] width 185 height 14
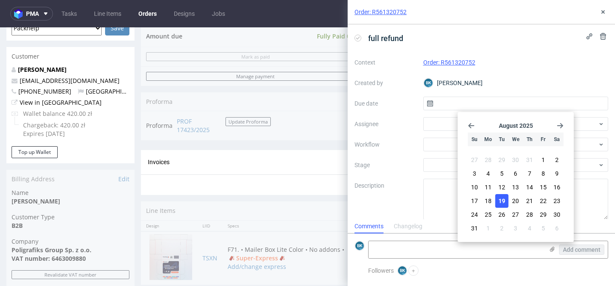
click at [503, 200] on span "19" at bounding box center [501, 200] width 7 height 9
type input "[DATE]"
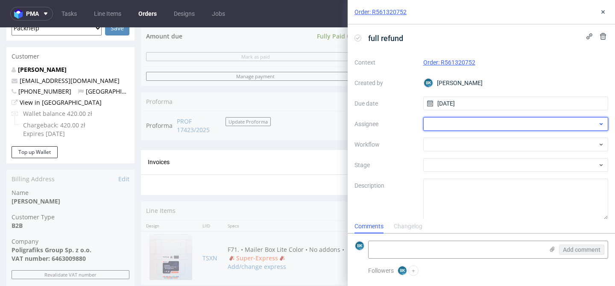
click at [452, 123] on div at bounding box center [515, 124] width 185 height 14
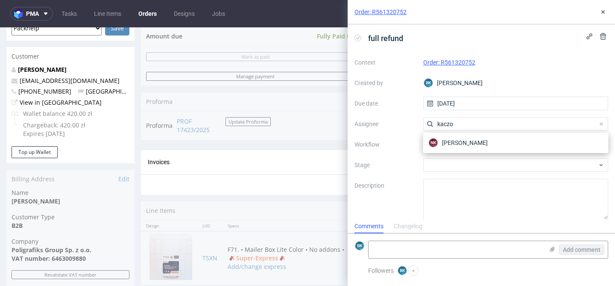
type input "kaczo"
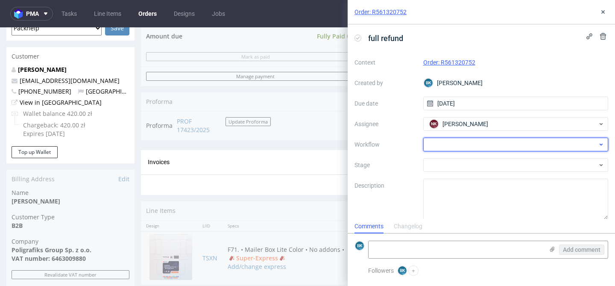
click at [442, 148] on div at bounding box center [515, 145] width 185 height 14
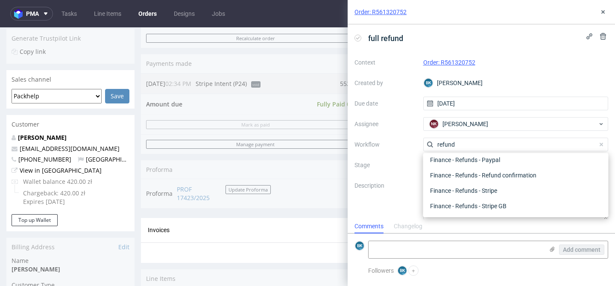
scroll to position [192, 0]
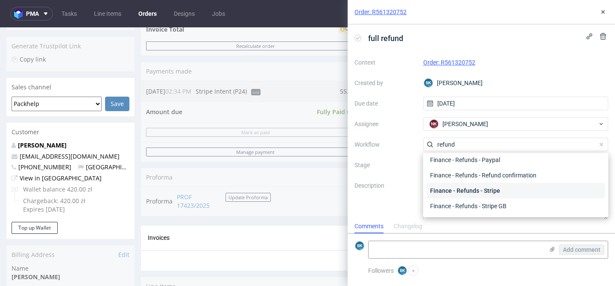
type input "refund"
click at [492, 186] on div "Finance - Refunds - Stripe" at bounding box center [516, 190] width 179 height 15
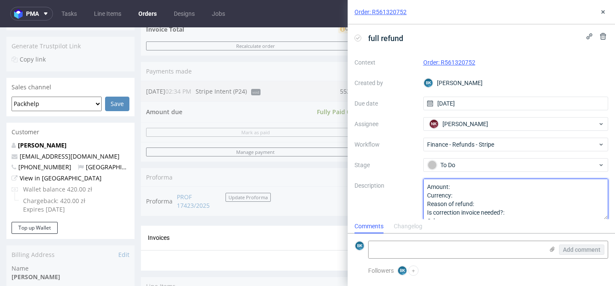
click at [465, 186] on textarea "Amount: Currency: Reason of refund: Is correction invoice needed?: Other:" at bounding box center [515, 199] width 185 height 41
type textarea "Amount: Full refund Currency: Reason of refund: Is correction invoice needed?: …"
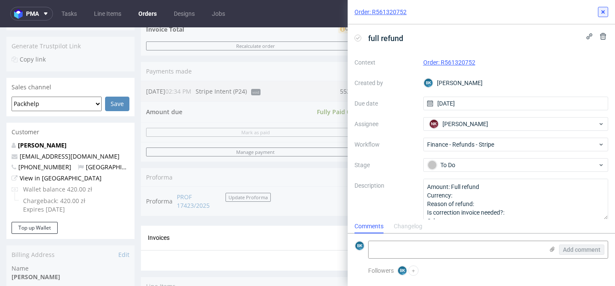
click at [604, 12] on icon at bounding box center [603, 12] width 7 height 7
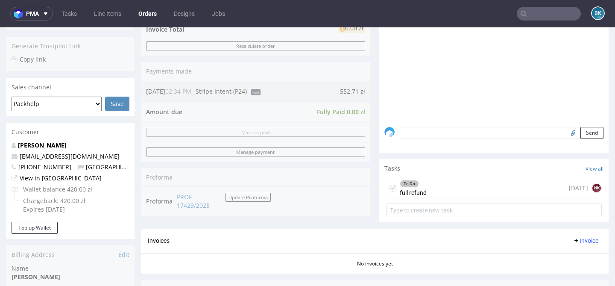
click at [454, 198] on div "To Do full refund today NK" at bounding box center [494, 188] width 216 height 20
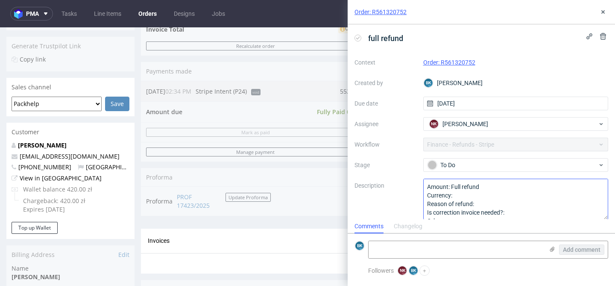
scroll to position [7, 0]
click at [493, 199] on textarea "Amount: Full refund Currency: Reason of refund: Is correction invoice needed?: …" at bounding box center [515, 199] width 185 height 41
click at [504, 203] on textarea "Amount: Full refund Currency: Reason of refund: Is correction invoice needed?: …" at bounding box center [515, 199] width 185 height 41
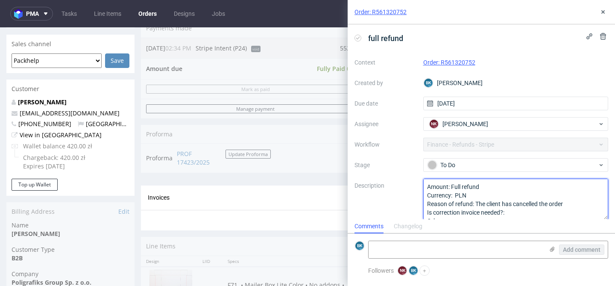
scroll to position [250, 0]
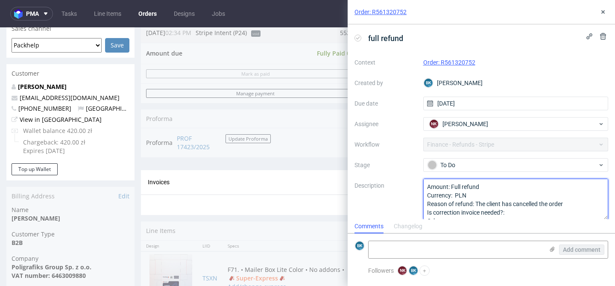
click at [526, 213] on textarea "Amount: Full refund Currency: Reason of refund: Is correction invoice needed?: …" at bounding box center [515, 199] width 185 height 41
type textarea "Amount: Full refund Currency: PLN Reason of refund: The client has cancelled th…"
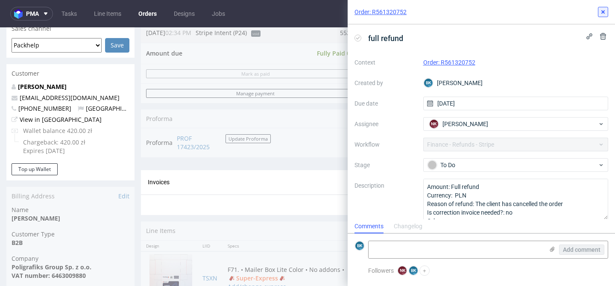
click at [603, 14] on icon at bounding box center [603, 12] width 7 height 7
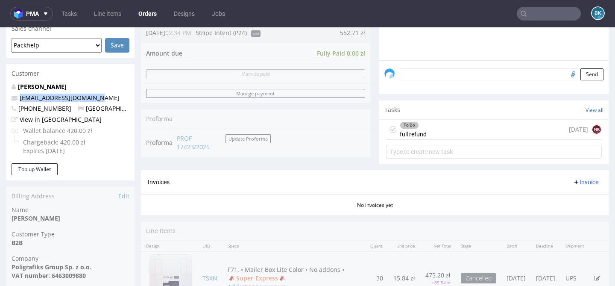
drag, startPoint x: 90, startPoint y: 96, endPoint x: 11, endPoint y: 95, distance: 79.0
click at [12, 95] on p "drukarnia@poligrafiks.pl" at bounding box center [71, 98] width 118 height 9
copy span "drukarnia@poligrafiks.pl"
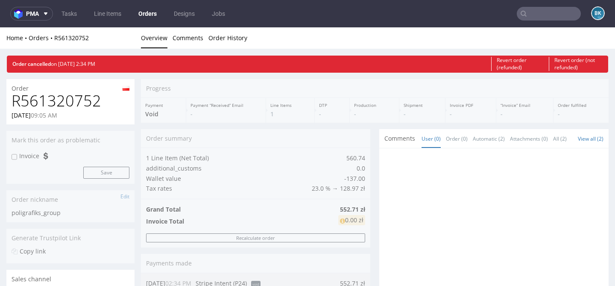
click at [80, 100] on h1 "R561320752" at bounding box center [71, 100] width 118 height 17
copy h1 "R561320752"
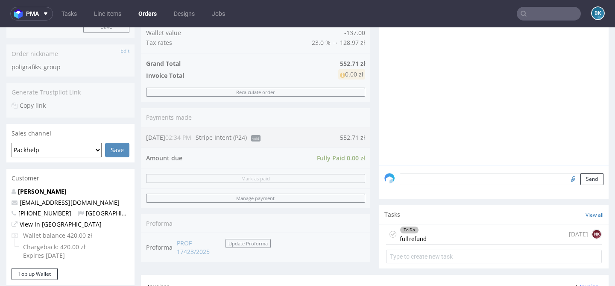
scroll to position [145, 0]
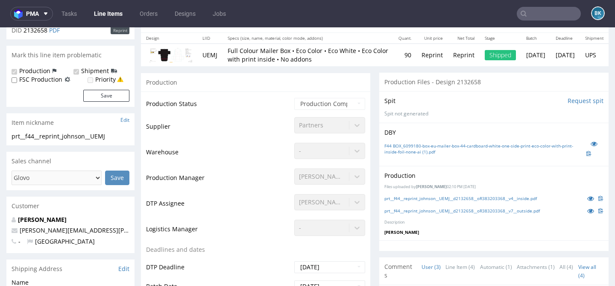
scroll to position [124, 0]
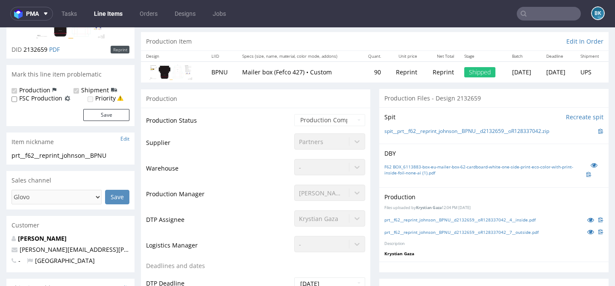
scroll to position [120, 0]
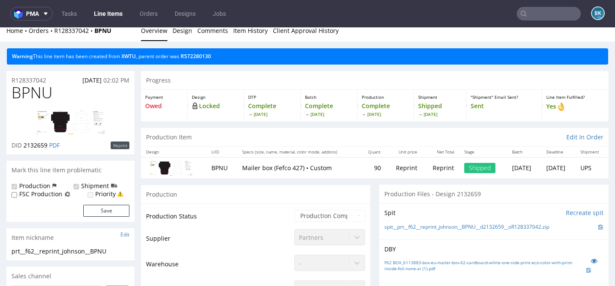
scroll to position [8, 0]
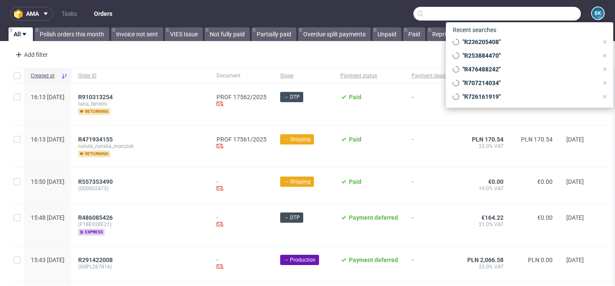
click at [545, 16] on input "text" at bounding box center [496, 14] width 167 height 14
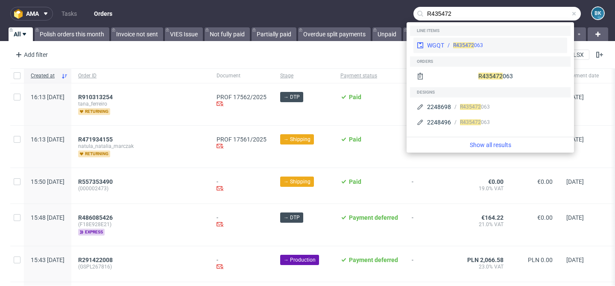
type input "R435472"
click at [485, 45] on div "R435472 063" at bounding box center [504, 45] width 120 height 8
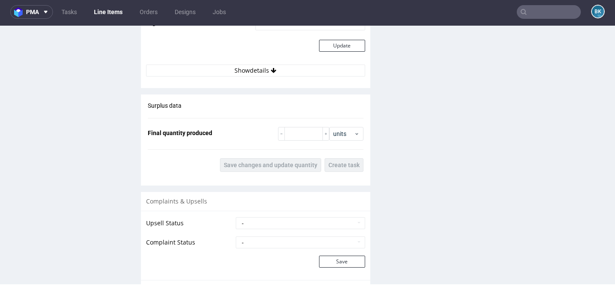
scroll to position [999, 0]
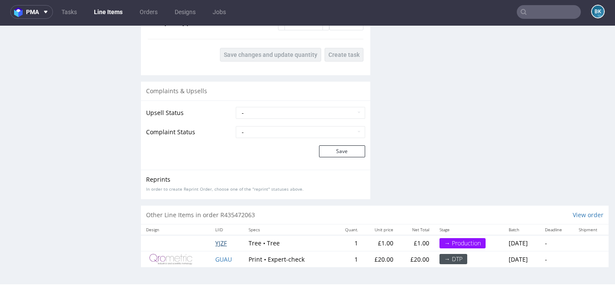
click at [218, 243] on span "YJZF" at bounding box center [221, 243] width 12 height 8
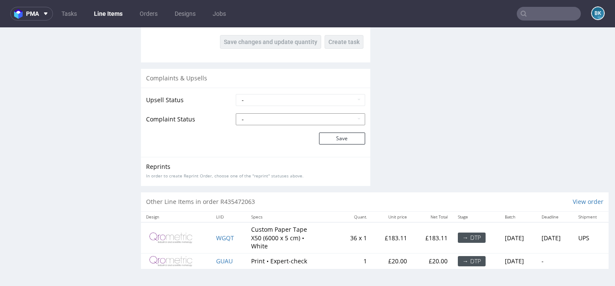
scroll to position [2, 0]
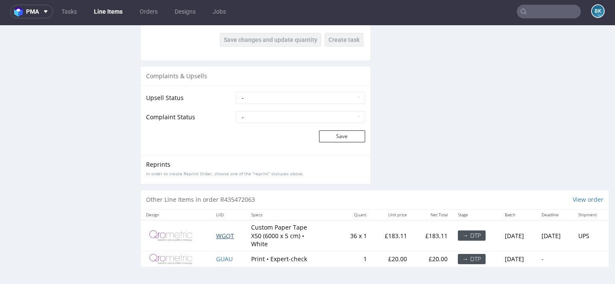
click at [218, 232] on span "WGQT" at bounding box center [225, 235] width 18 height 8
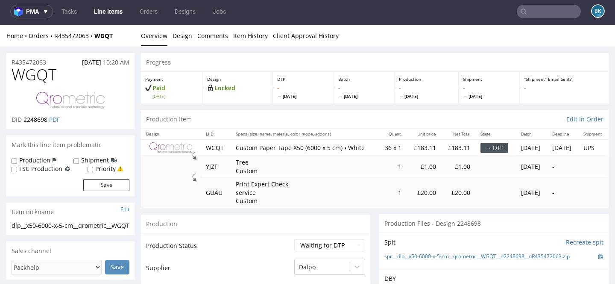
click at [60, 101] on img at bounding box center [70, 100] width 68 height 17
